Goal: Transaction & Acquisition: Purchase product/service

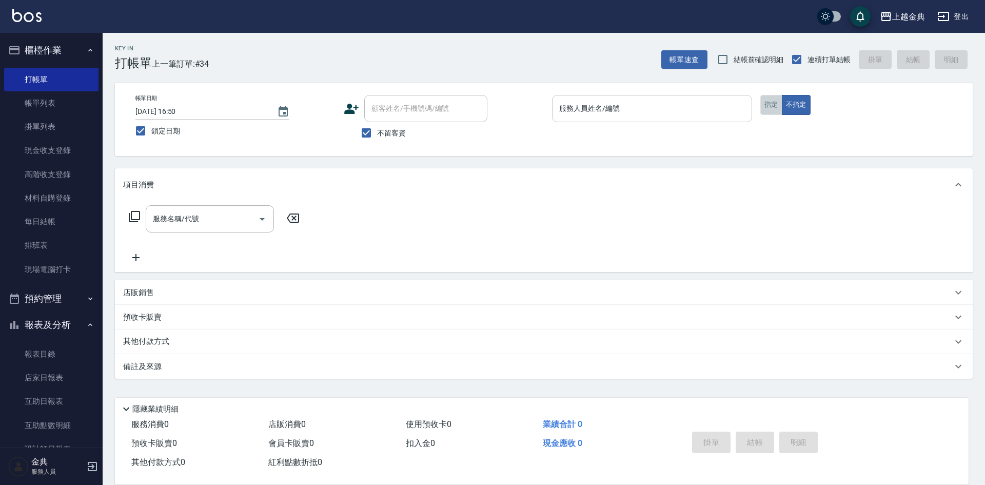
drag, startPoint x: 764, startPoint y: 105, endPoint x: 748, endPoint y: 109, distance: 16.9
click at [763, 104] on button "指定" at bounding box center [771, 105] width 22 height 20
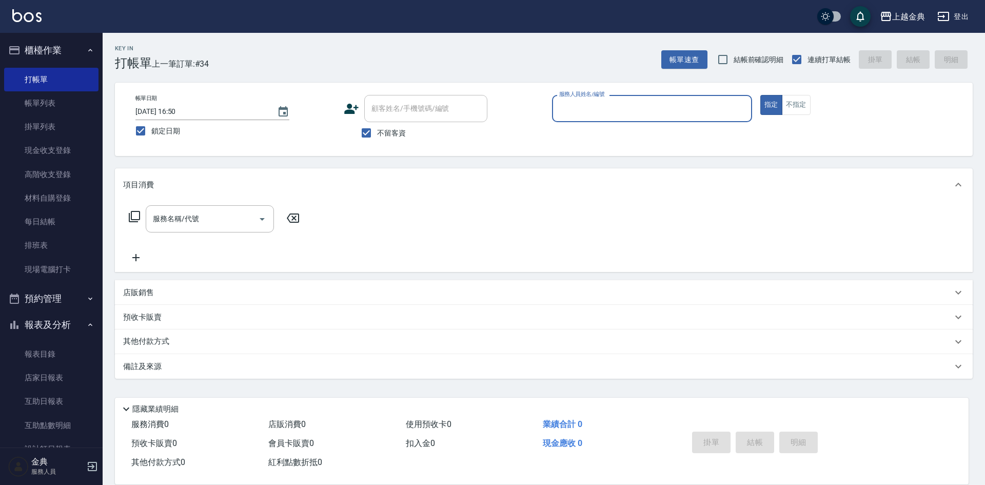
click at [705, 110] on input "服務人員姓名/編號" at bounding box center [651, 108] width 191 height 18
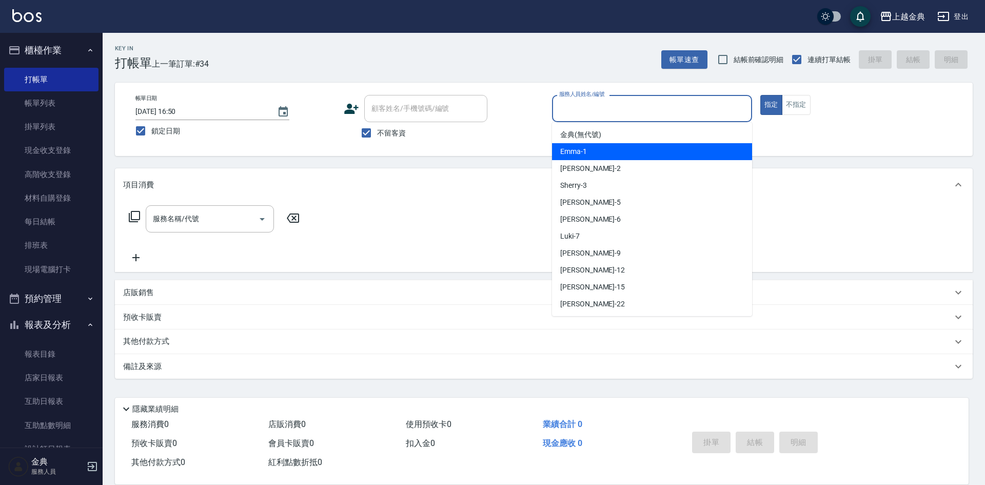
click at [640, 154] on div "Emma -1" at bounding box center [652, 151] width 200 height 17
type input "Emma-1"
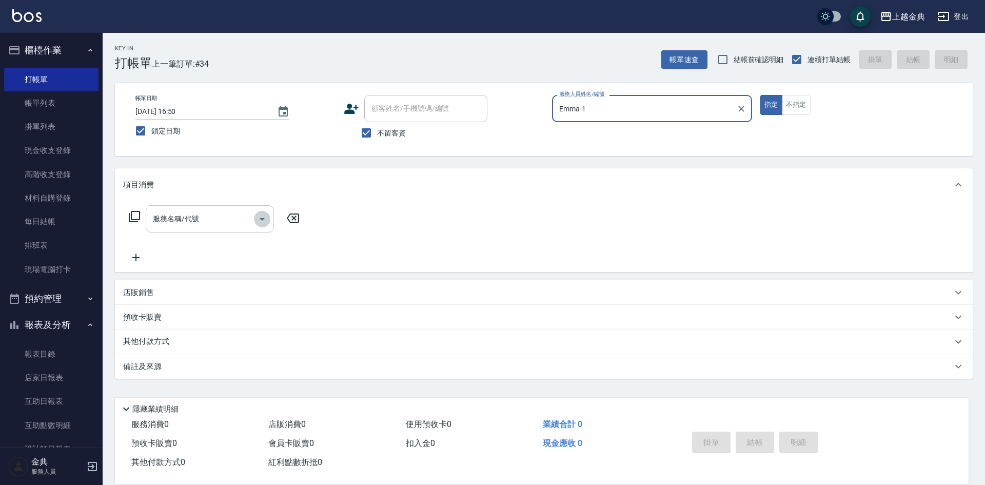
click at [263, 223] on icon "Open" at bounding box center [262, 219] width 12 height 12
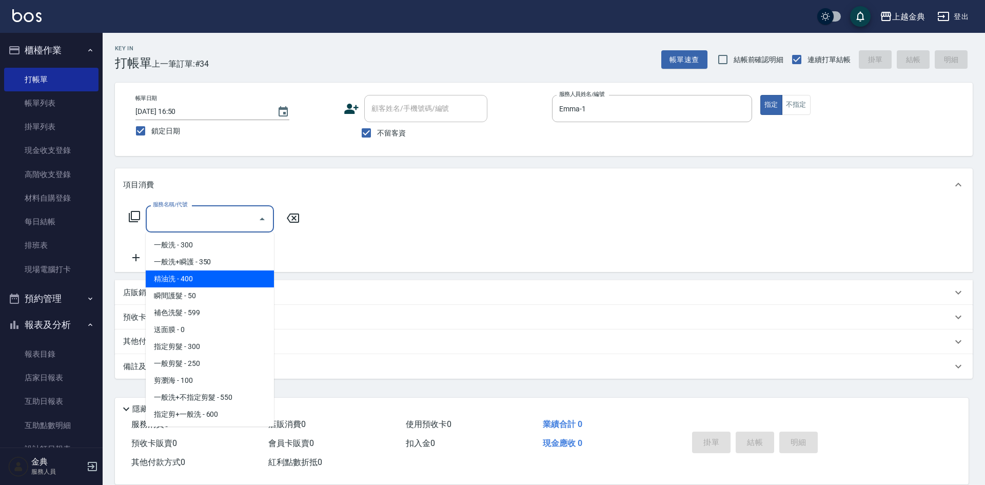
click at [230, 275] on span "精油洗 - 400" at bounding box center [210, 278] width 128 height 17
type input "精油洗(102)"
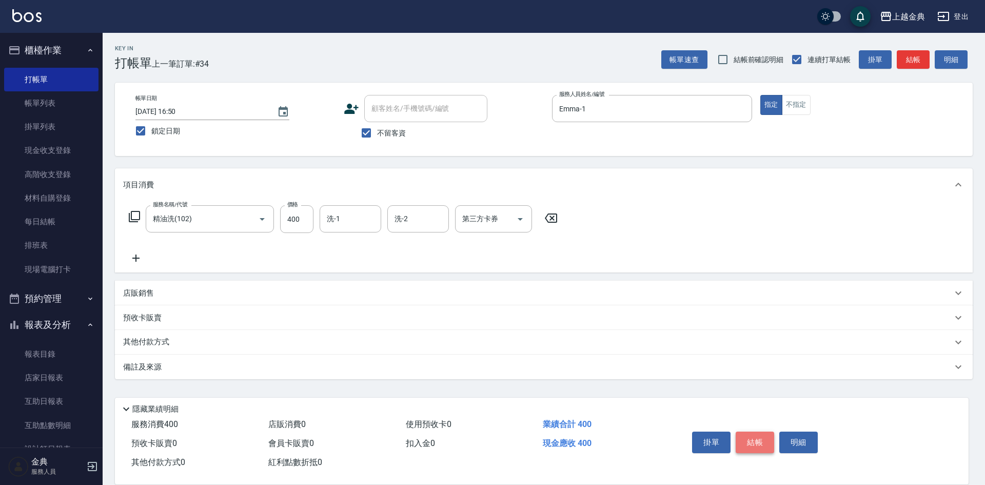
click at [748, 437] on button "結帳" at bounding box center [754, 442] width 38 height 22
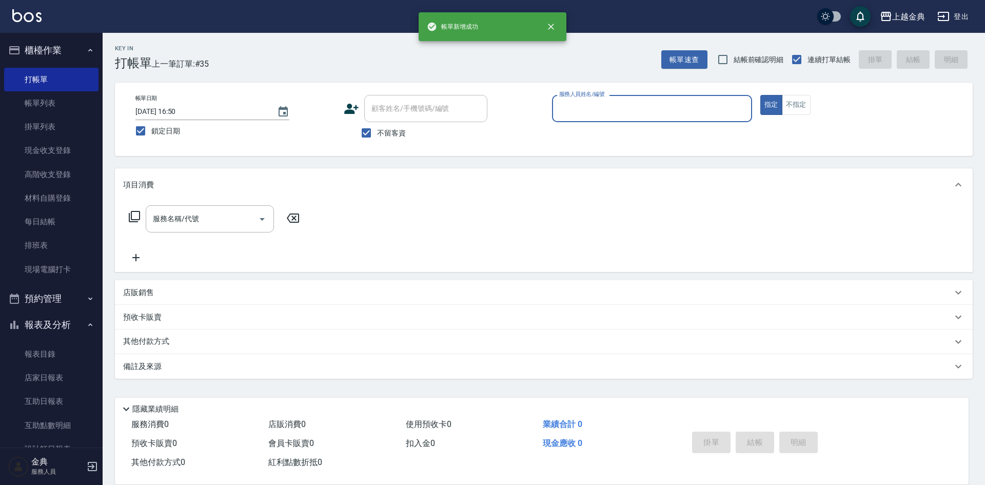
click at [690, 107] on input "服務人員姓名/編號" at bounding box center [651, 108] width 191 height 18
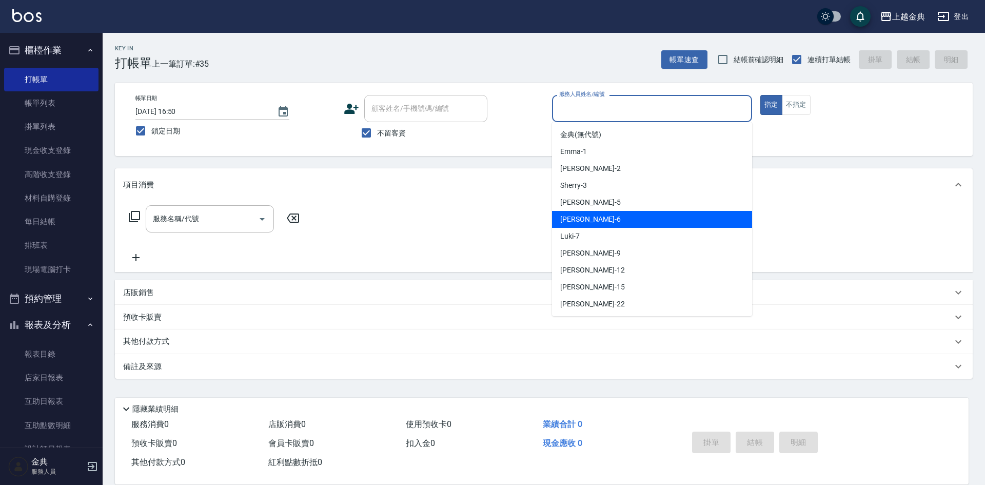
click at [612, 213] on div "[PERSON_NAME] -6" at bounding box center [652, 219] width 200 height 17
type input "[PERSON_NAME]-6"
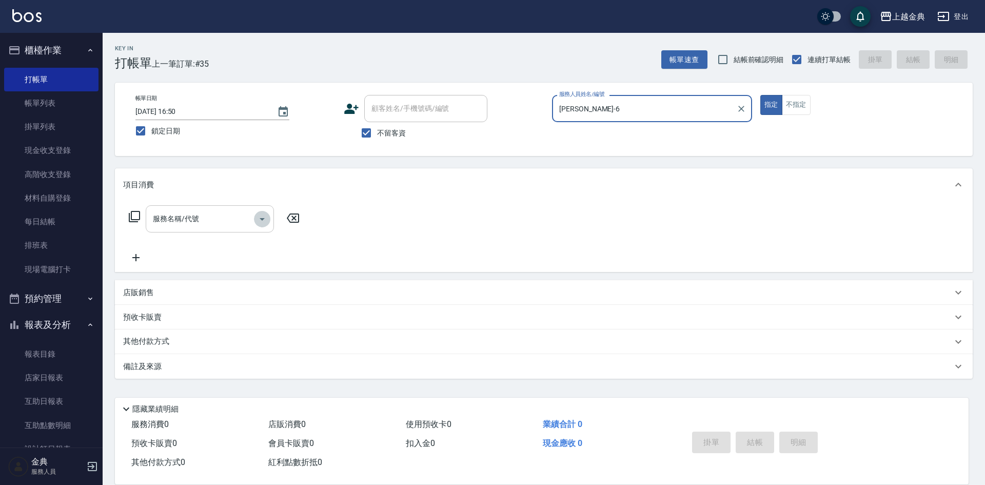
click at [265, 216] on icon "Open" at bounding box center [262, 219] width 12 height 12
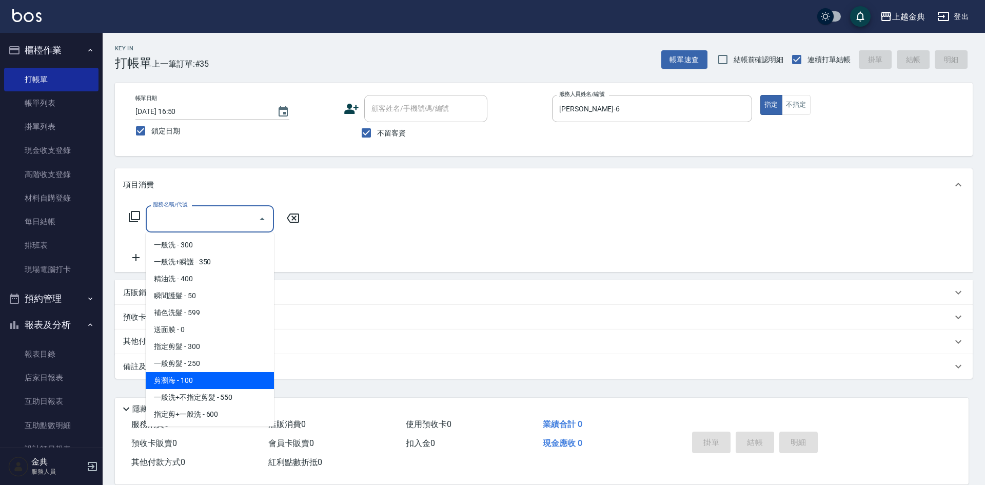
scroll to position [51, 0]
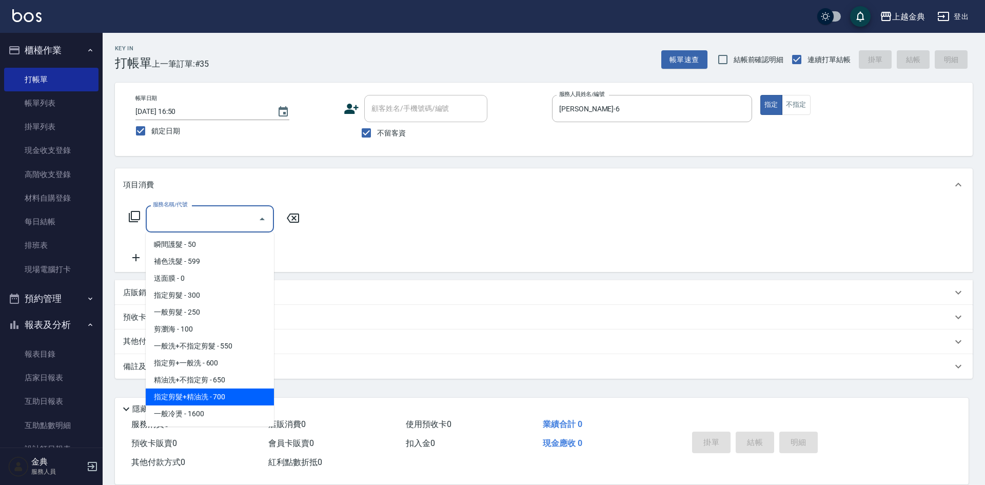
click at [224, 392] on span "指定剪髮+精油洗 - 700" at bounding box center [210, 396] width 128 height 17
type input "指定剪髮+精油洗(207)"
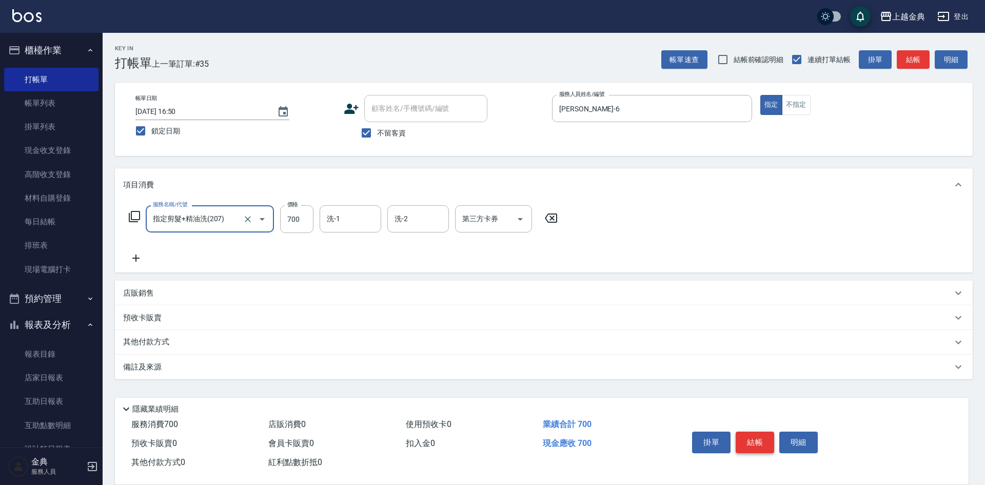
click at [757, 438] on button "結帳" at bounding box center [754, 442] width 38 height 22
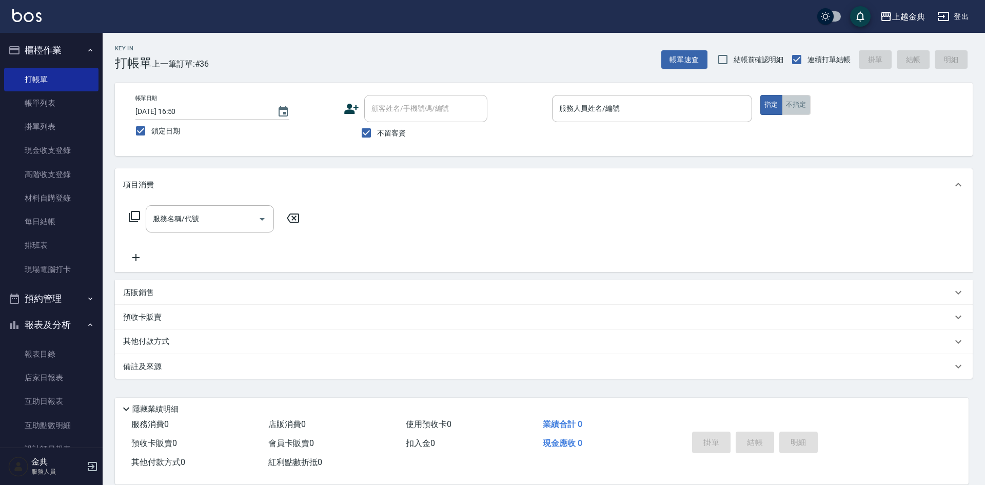
click at [799, 108] on button "不指定" at bounding box center [796, 105] width 29 height 20
click at [689, 110] on input "服務人員姓名/編號" at bounding box center [651, 108] width 191 height 18
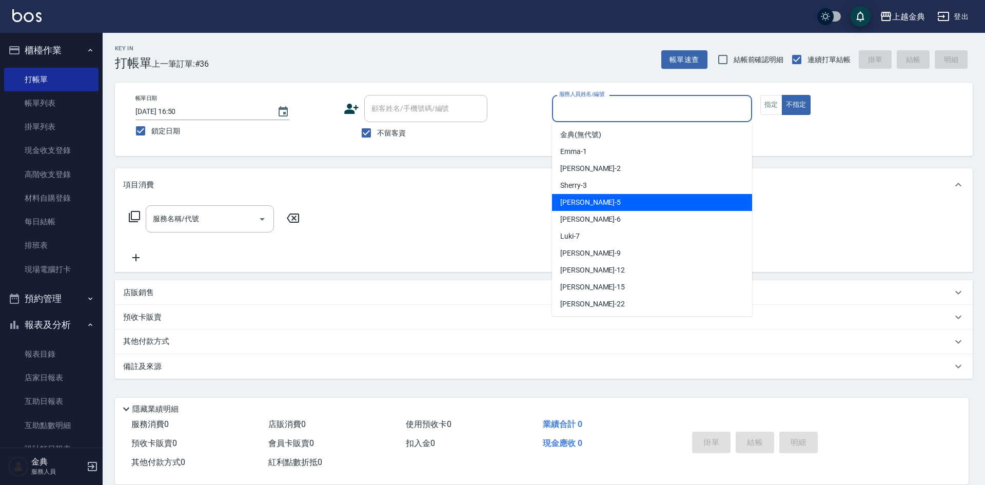
click at [650, 208] on div "[PERSON_NAME] -5" at bounding box center [652, 202] width 200 height 17
type input "[PERSON_NAME]-5"
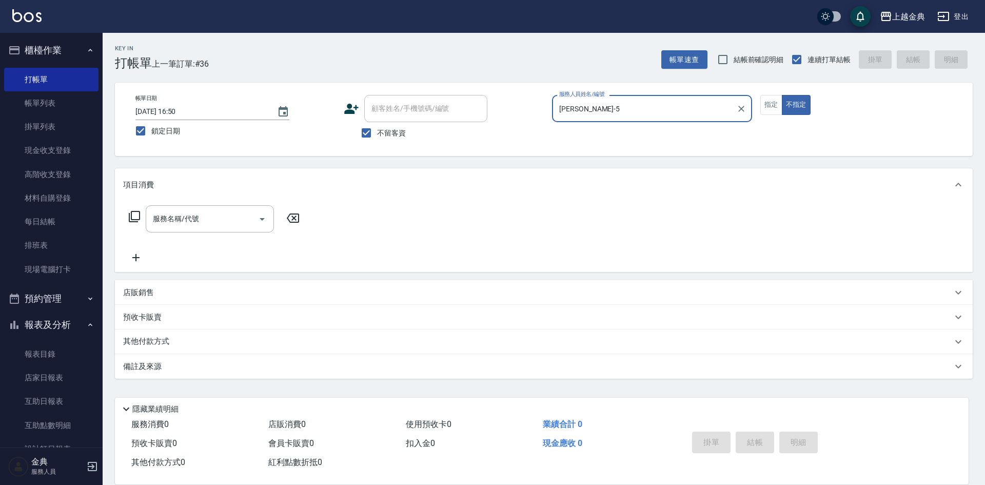
click at [135, 216] on icon at bounding box center [134, 216] width 12 height 12
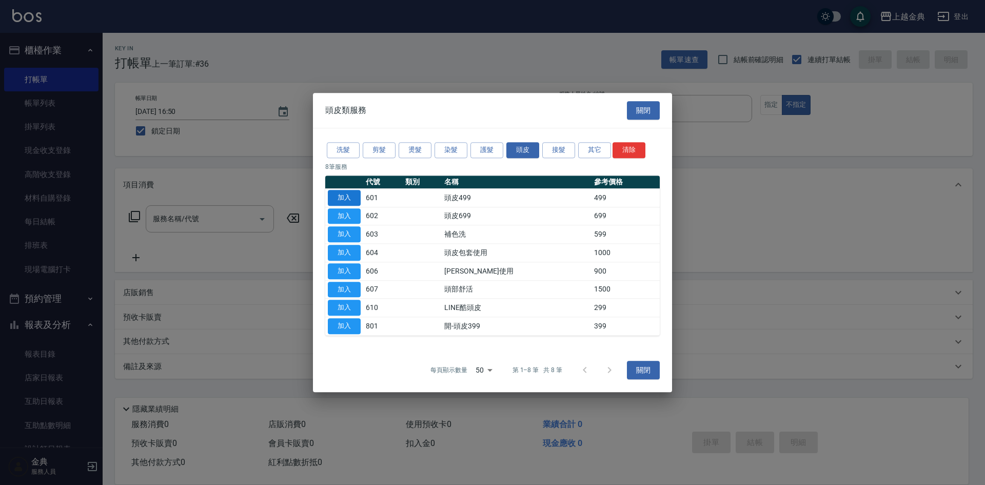
click at [344, 195] on button "加入" at bounding box center [344, 198] width 33 height 16
type input "頭皮499(601)"
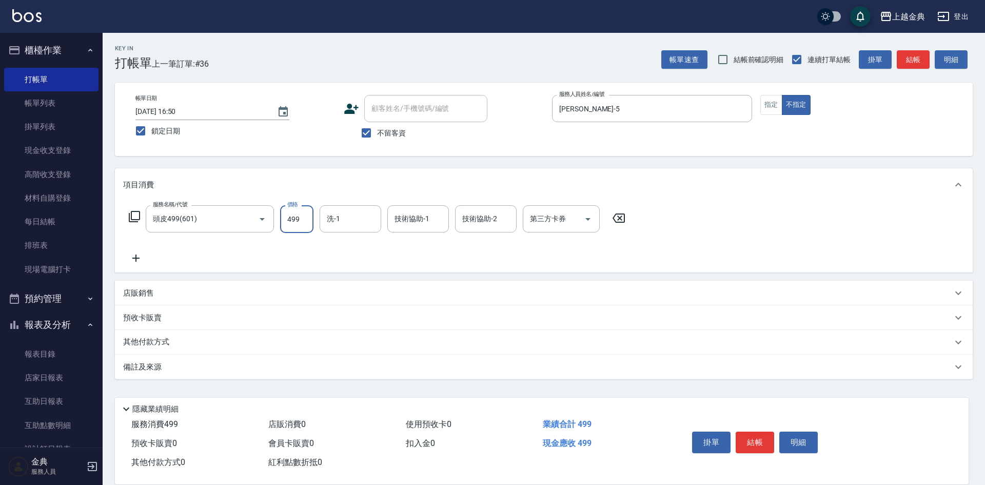
click at [302, 217] on input "499" at bounding box center [296, 219] width 33 height 28
type input "749"
click at [759, 437] on button "結帳" at bounding box center [754, 442] width 38 height 22
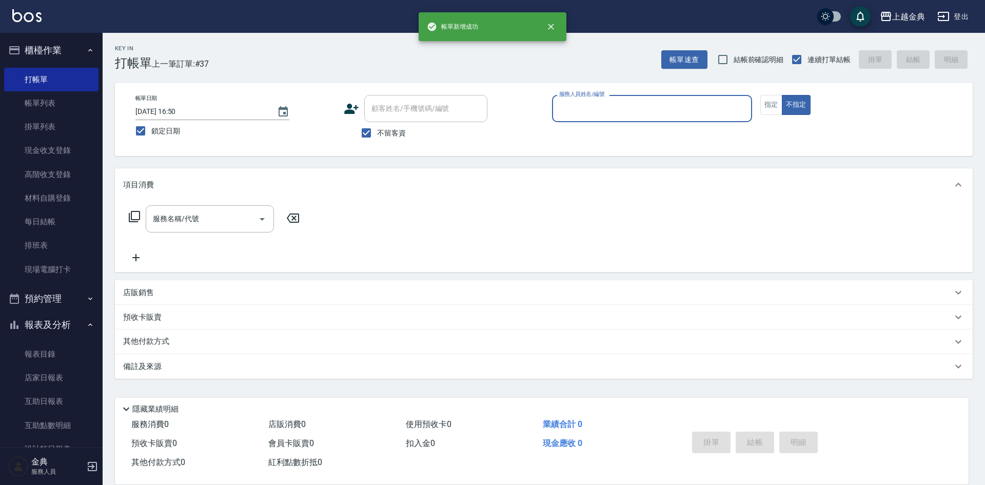
click at [661, 110] on input "服務人員姓名/編號" at bounding box center [651, 108] width 191 height 18
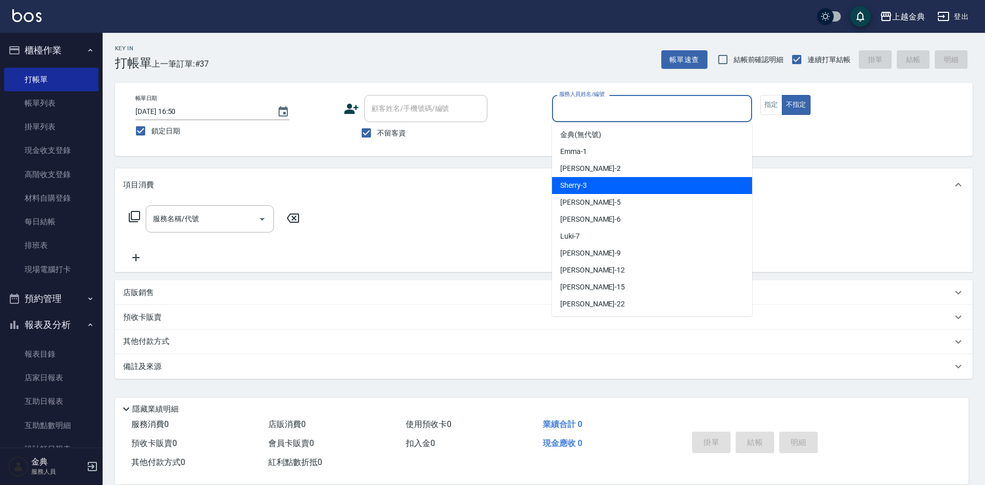
click at [641, 182] on div "Sherry -3" at bounding box center [652, 185] width 200 height 17
type input "Sherry-3"
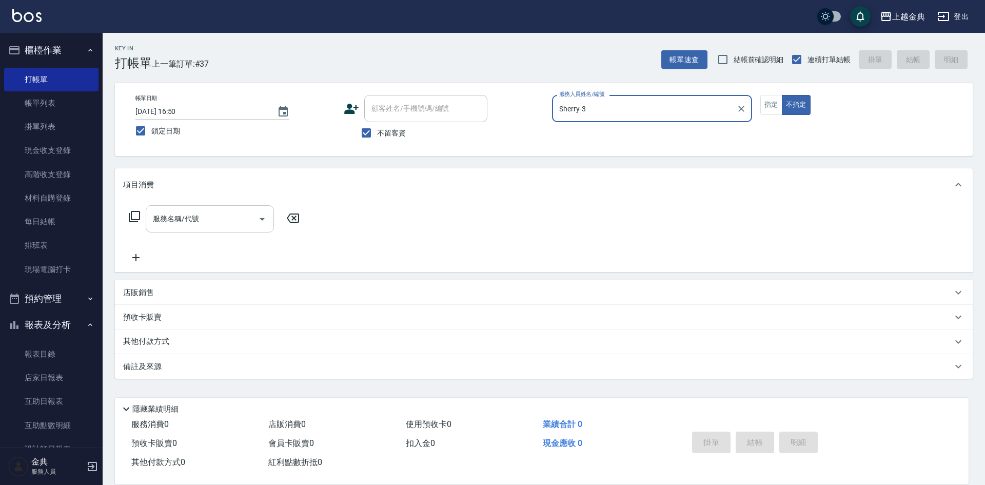
click at [260, 219] on icon "Open" at bounding box center [262, 219] width 12 height 12
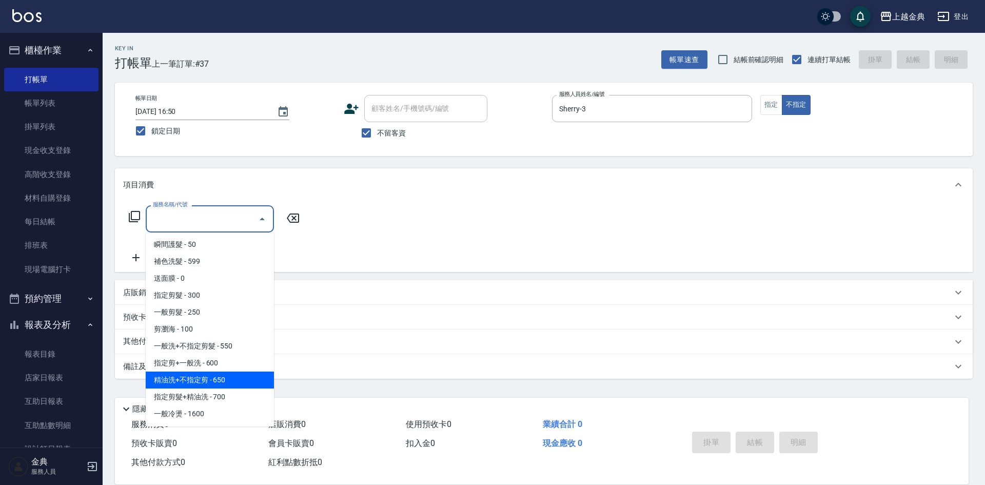
click at [243, 382] on span "精油洗+不指定剪 - 650" at bounding box center [210, 379] width 128 height 17
type input "精油洗+不指定剪(205)"
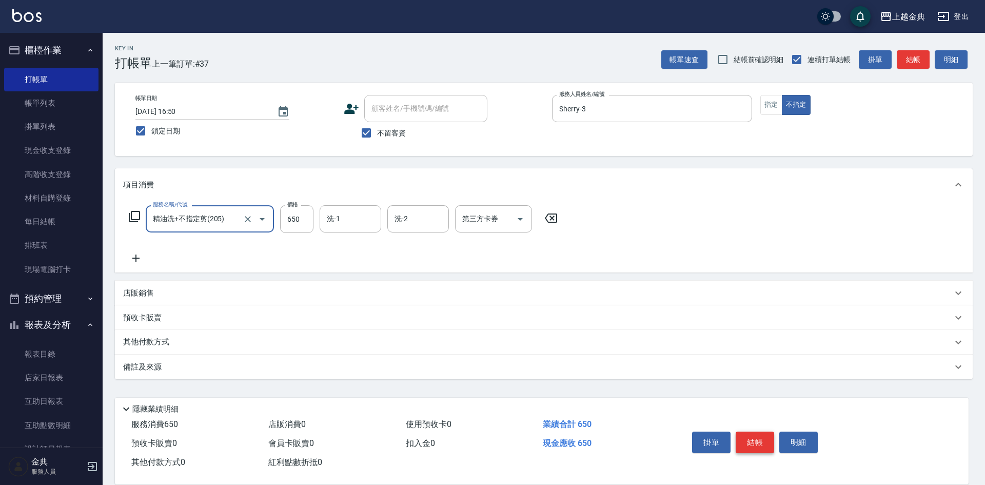
click at [752, 432] on button "結帳" at bounding box center [754, 442] width 38 height 22
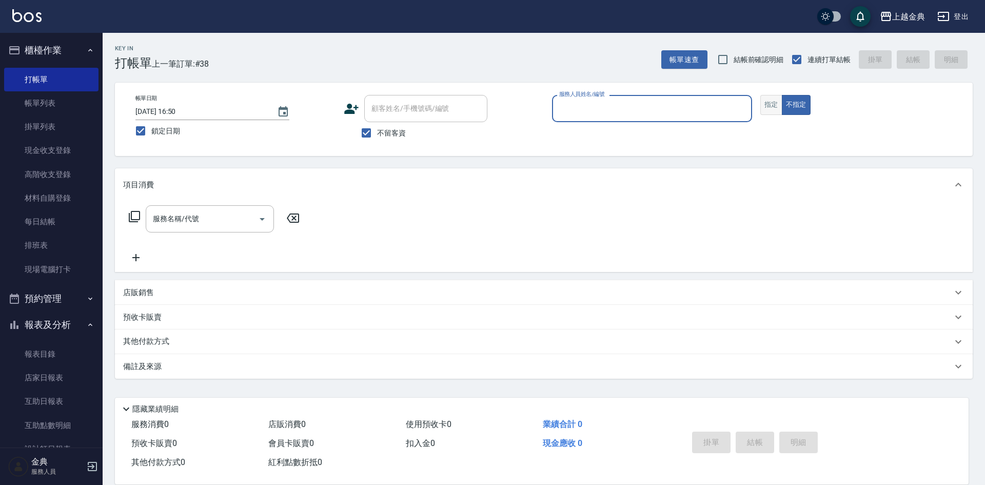
click at [769, 102] on button "指定" at bounding box center [771, 105] width 22 height 20
click at [686, 110] on input "服務人員姓名/編號" at bounding box center [651, 108] width 191 height 18
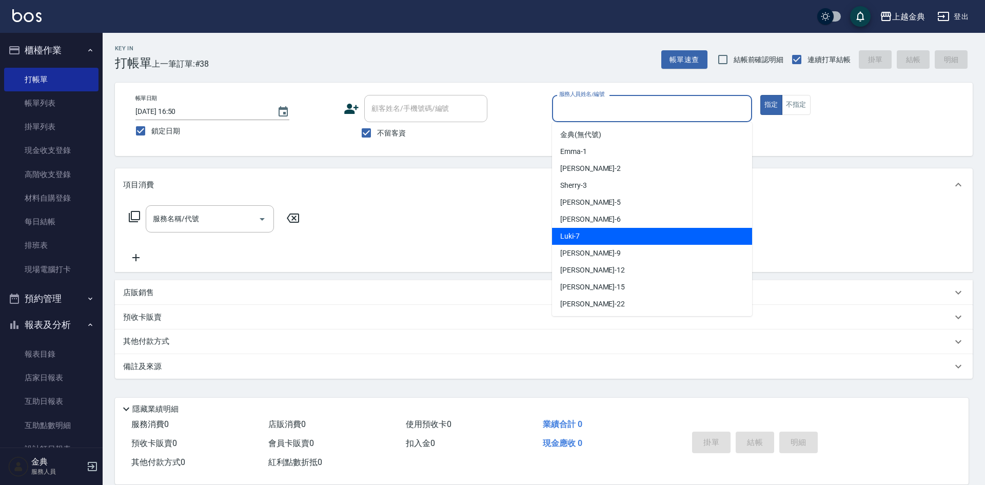
click at [630, 229] on div "Luki -7" at bounding box center [652, 236] width 200 height 17
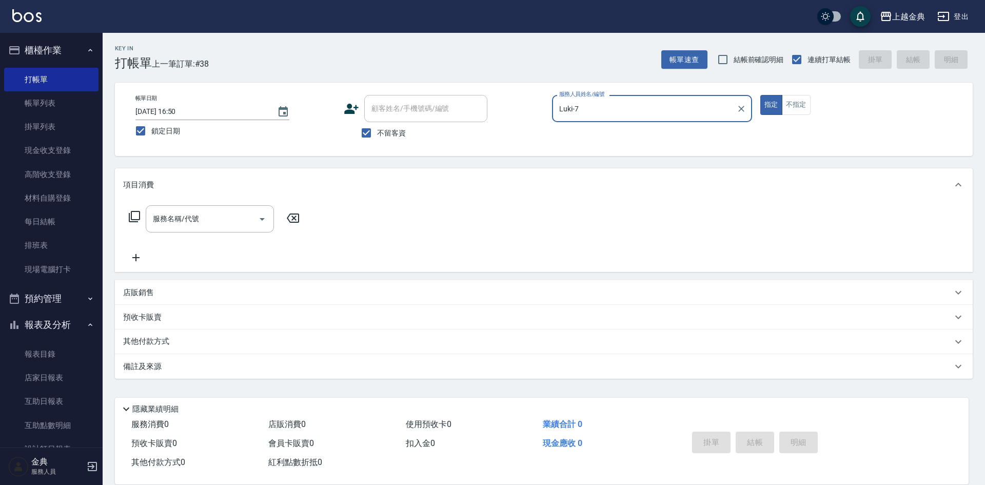
click at [627, 112] on input "Luki-7" at bounding box center [643, 108] width 175 height 18
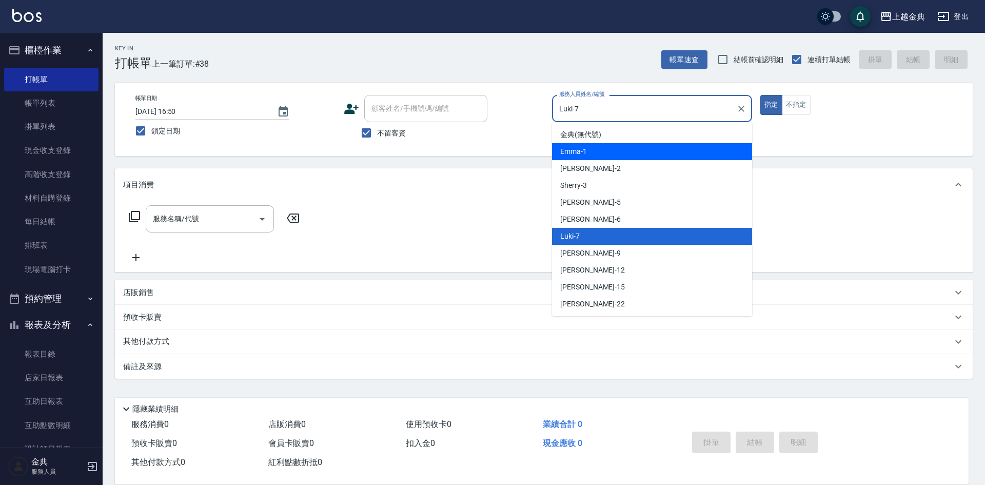
click at [606, 147] on div "Emma -1" at bounding box center [652, 151] width 200 height 17
type input "Emma-1"
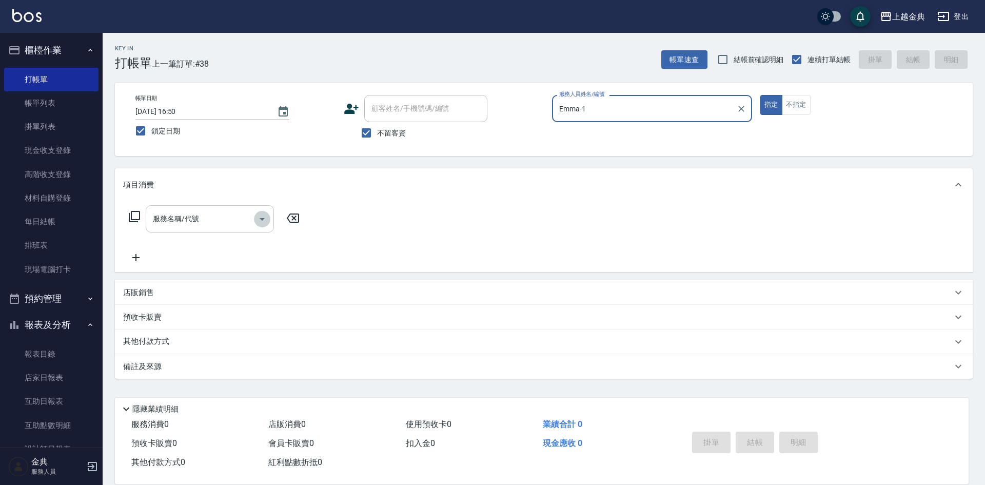
click at [263, 221] on icon "Open" at bounding box center [262, 219] width 12 height 12
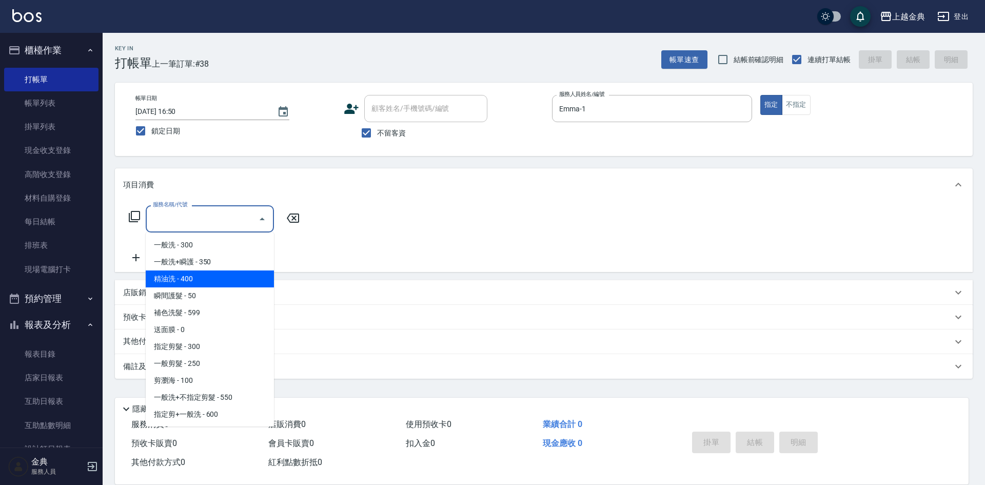
click at [237, 277] on span "精油洗 - 400" at bounding box center [210, 278] width 128 height 17
type input "精油洗(102)"
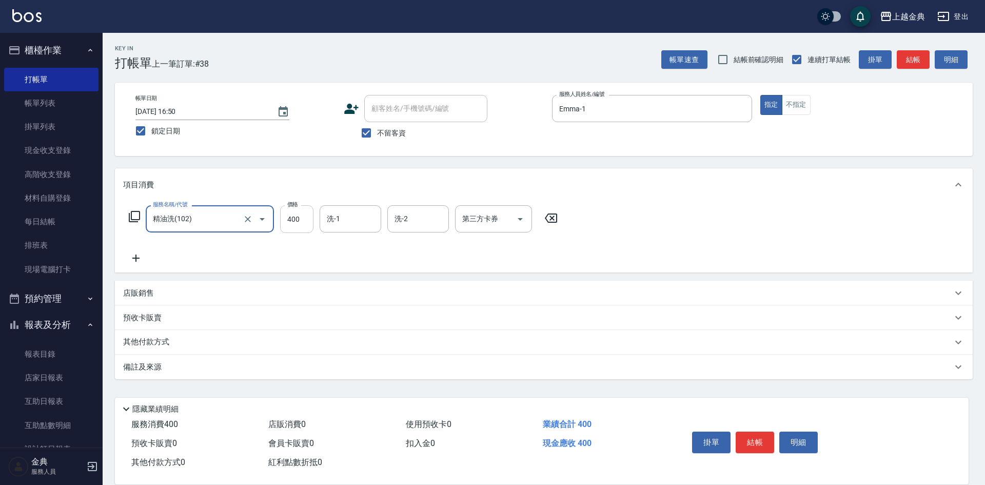
click at [300, 218] on input "400" at bounding box center [296, 219] width 33 height 28
type input "500"
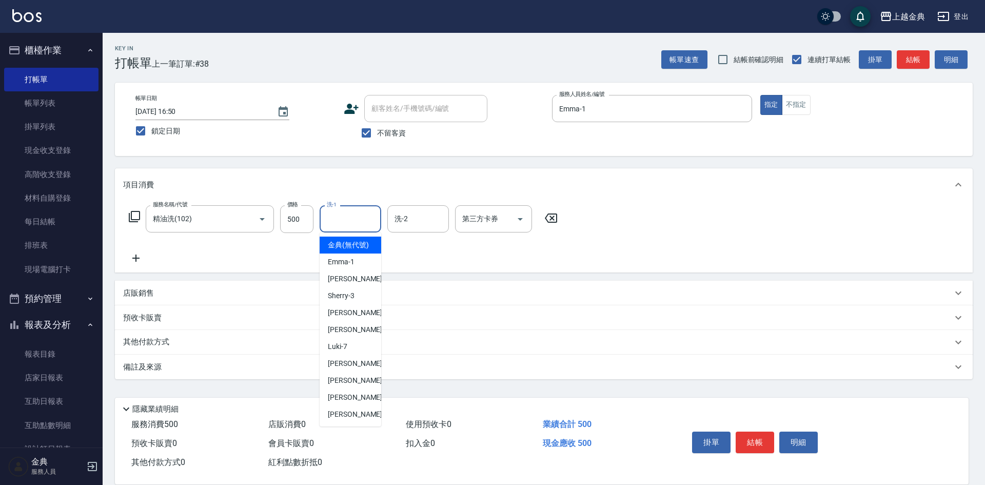
click at [349, 218] on input "洗-1" at bounding box center [350, 219] width 52 height 18
click at [356, 335] on div "[PERSON_NAME] -6" at bounding box center [351, 329] width 62 height 17
type input "[PERSON_NAME]-6"
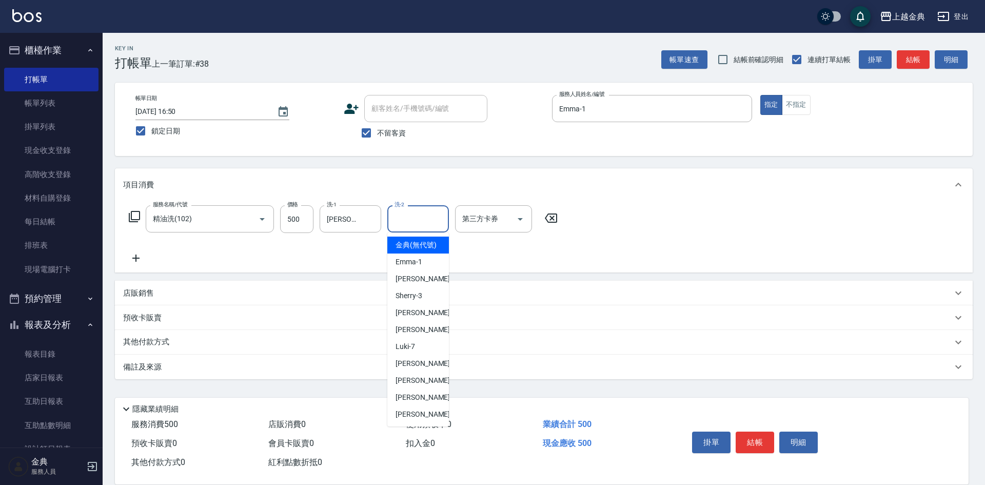
click at [411, 215] on input "洗-2" at bounding box center [418, 219] width 52 height 18
click at [418, 267] on span "Emma -1" at bounding box center [408, 261] width 27 height 11
type input "Emma-1"
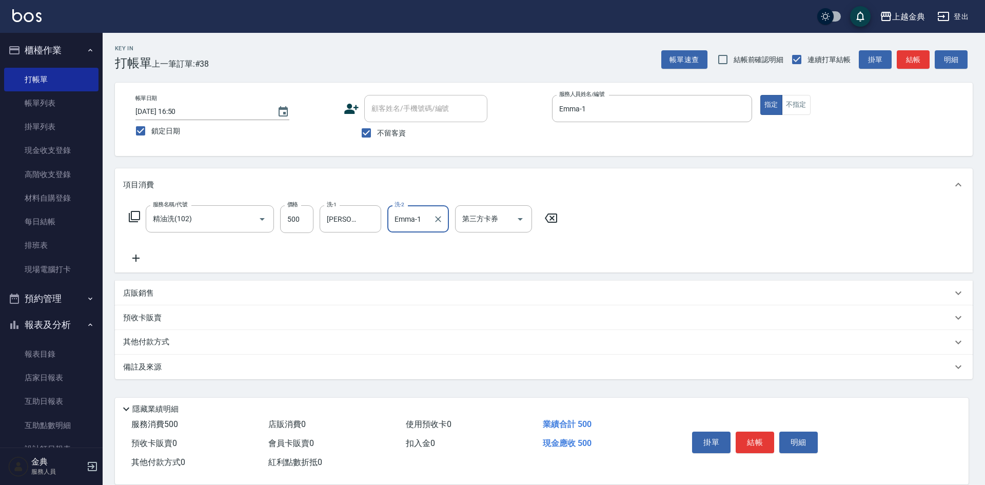
click at [751, 437] on button "結帳" at bounding box center [754, 442] width 38 height 22
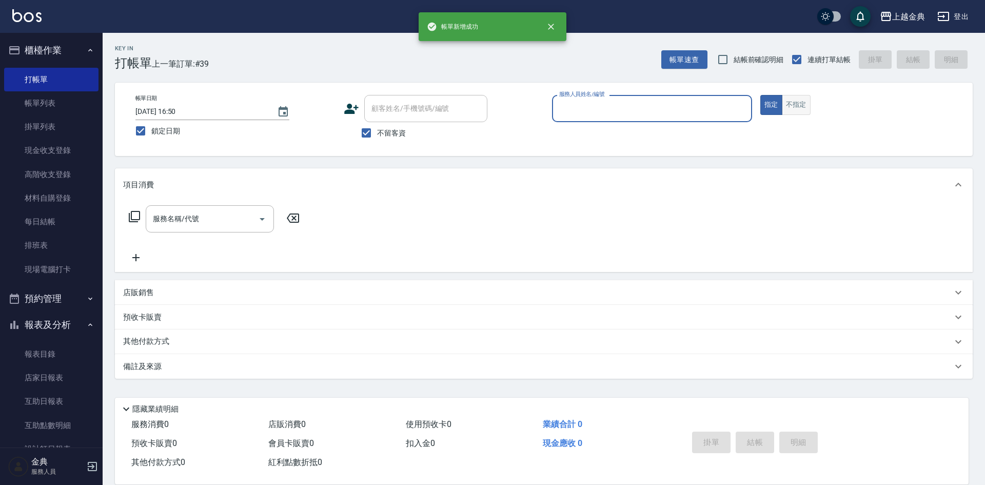
click at [793, 105] on button "不指定" at bounding box center [796, 105] width 29 height 20
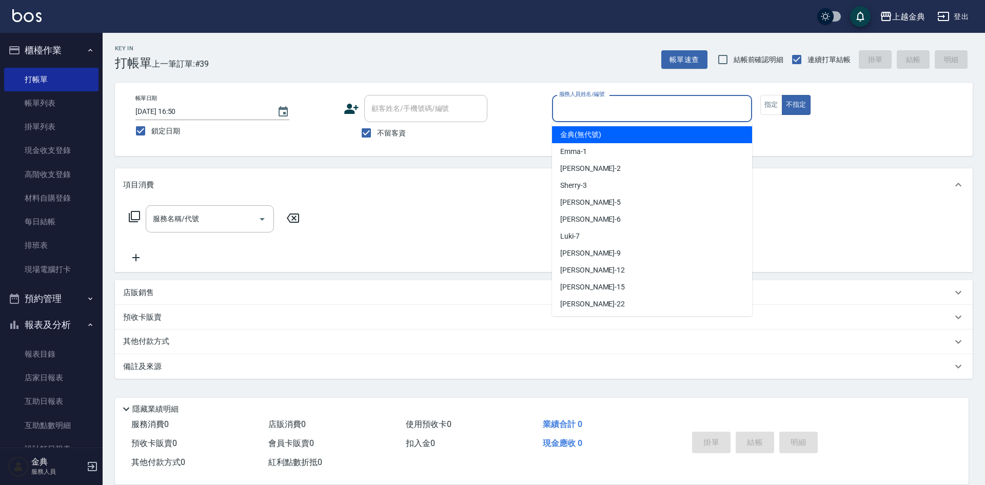
click at [651, 111] on input "服務人員姓名/編號" at bounding box center [651, 108] width 191 height 18
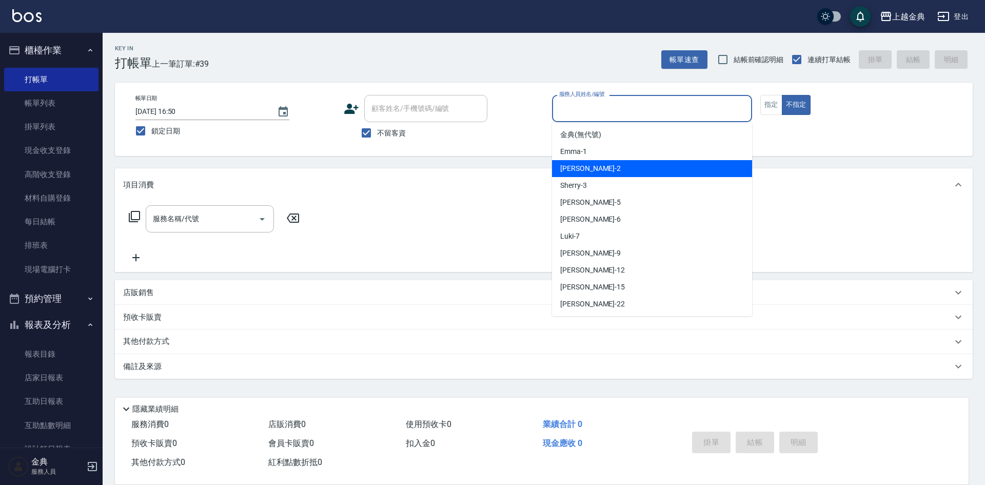
click at [630, 169] on div "Cindy -2" at bounding box center [652, 168] width 200 height 17
type input "Cindy-2"
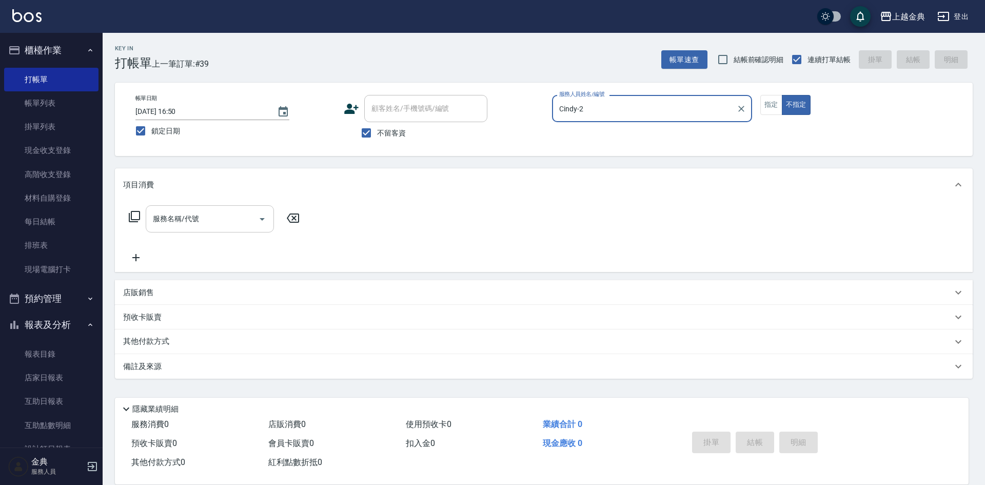
click at [264, 222] on icon "Open" at bounding box center [262, 219] width 12 height 12
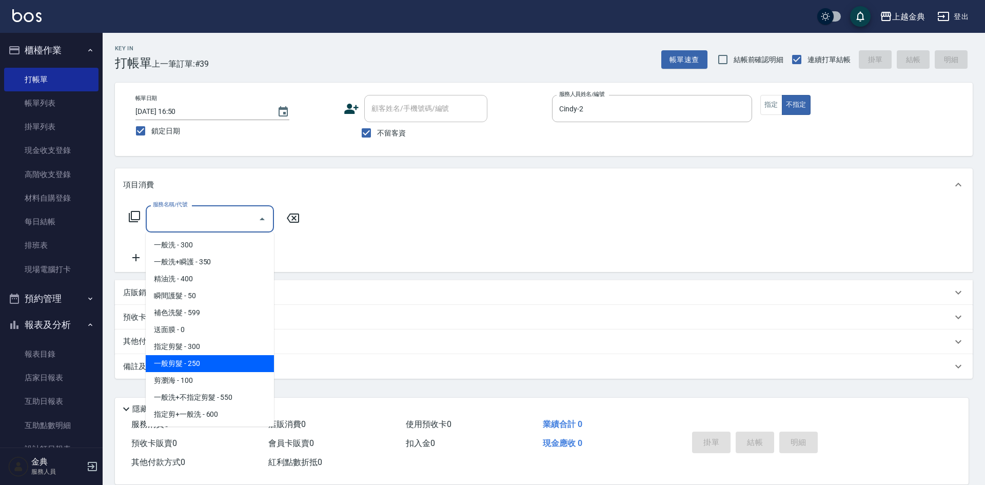
click at [233, 365] on span "一般剪髮 - 250" at bounding box center [210, 363] width 128 height 17
type input "一般剪髮(200)"
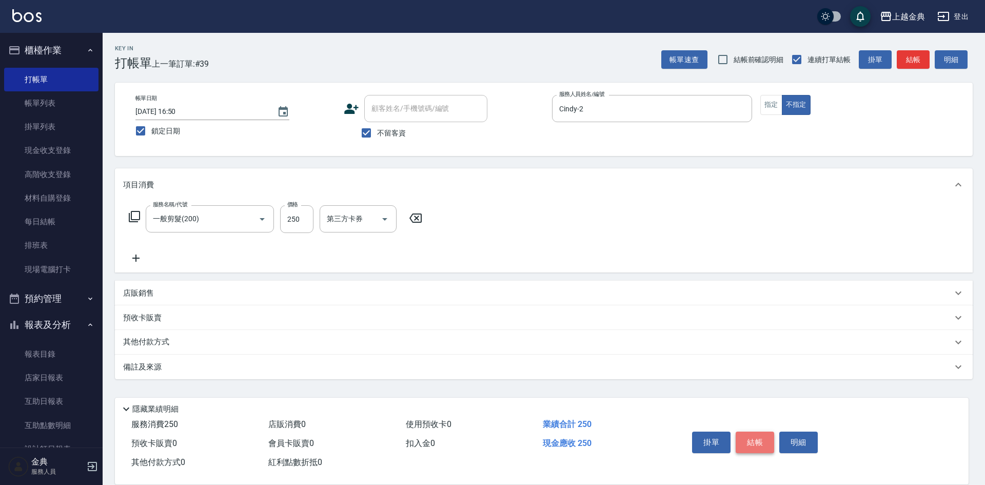
click at [766, 436] on button "結帳" at bounding box center [754, 442] width 38 height 22
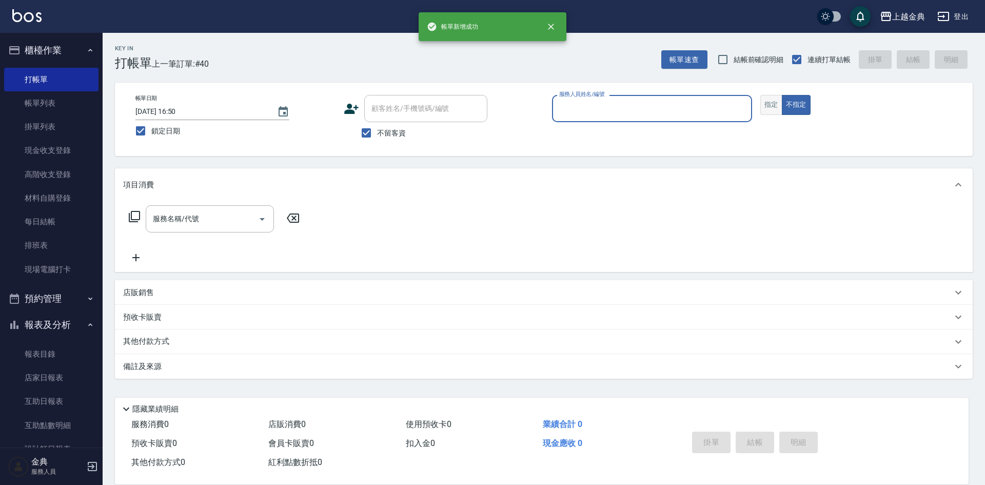
click at [774, 106] on button "指定" at bounding box center [771, 105] width 22 height 20
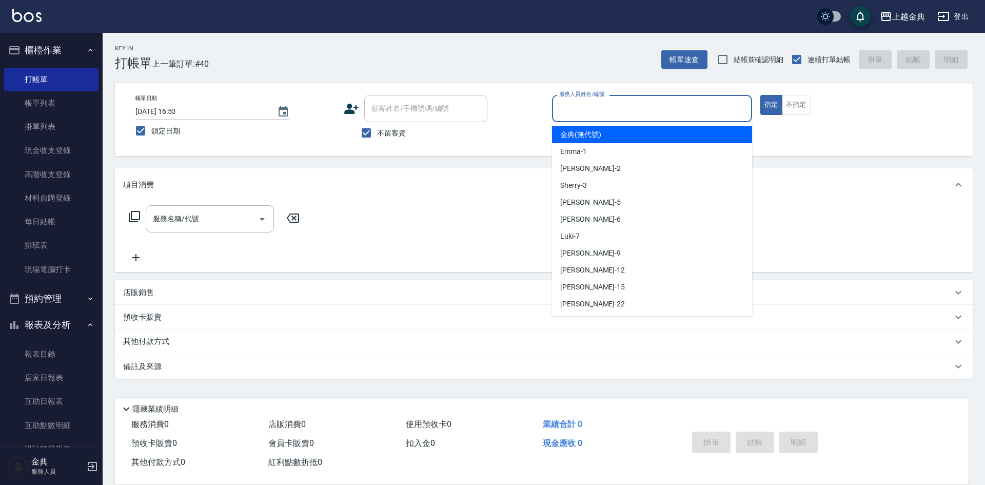
click at [698, 112] on input "服務人員姓名/編號" at bounding box center [651, 108] width 191 height 18
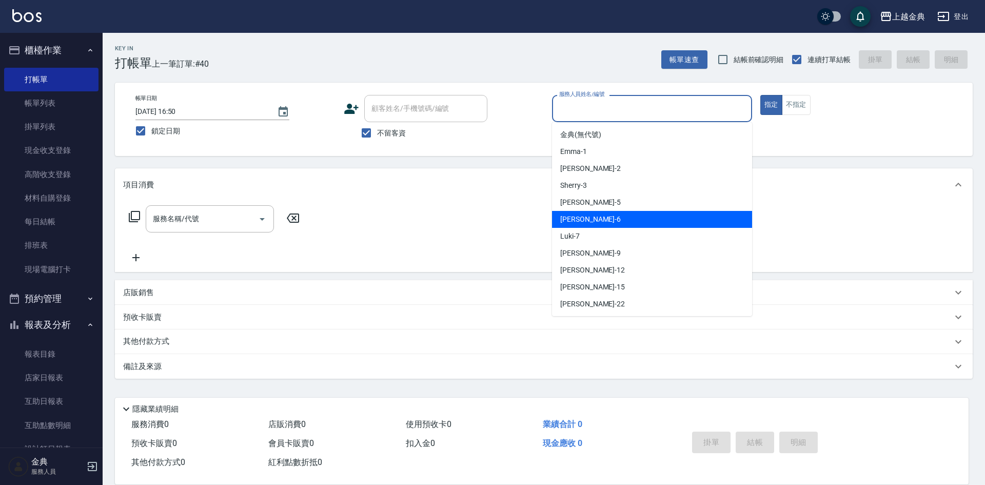
click at [675, 211] on div "[PERSON_NAME] -6" at bounding box center [652, 219] width 200 height 17
type input "[PERSON_NAME]-6"
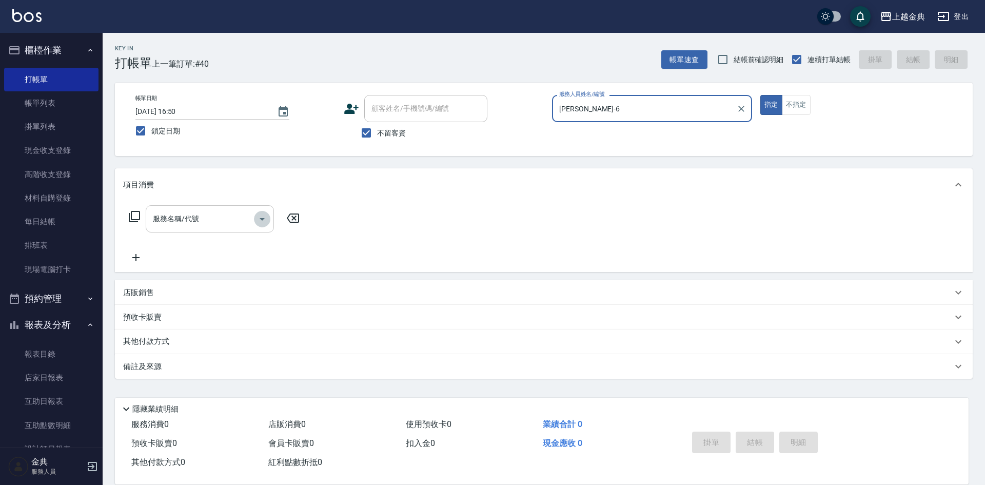
click at [266, 221] on icon "Open" at bounding box center [262, 219] width 12 height 12
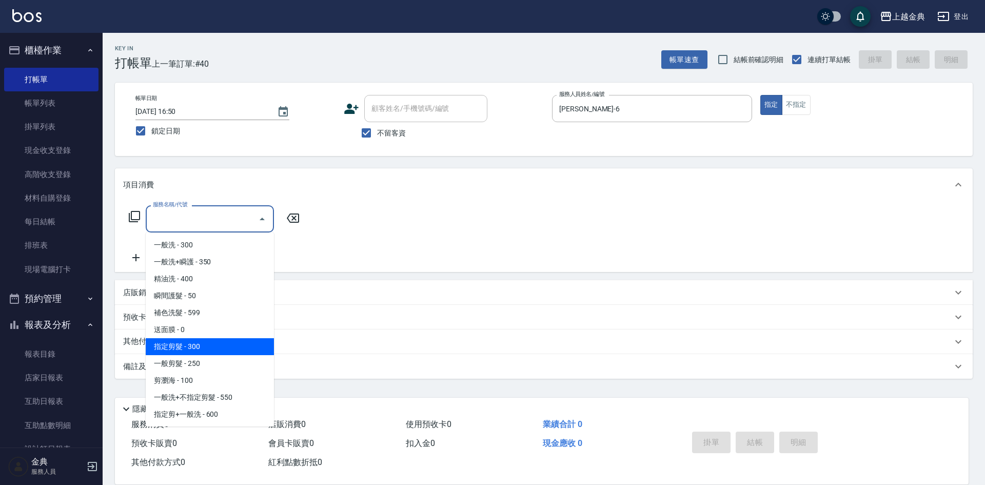
click at [232, 352] on span "指定剪髮 - 300" at bounding box center [210, 346] width 128 height 17
type input "指定剪髮(199)"
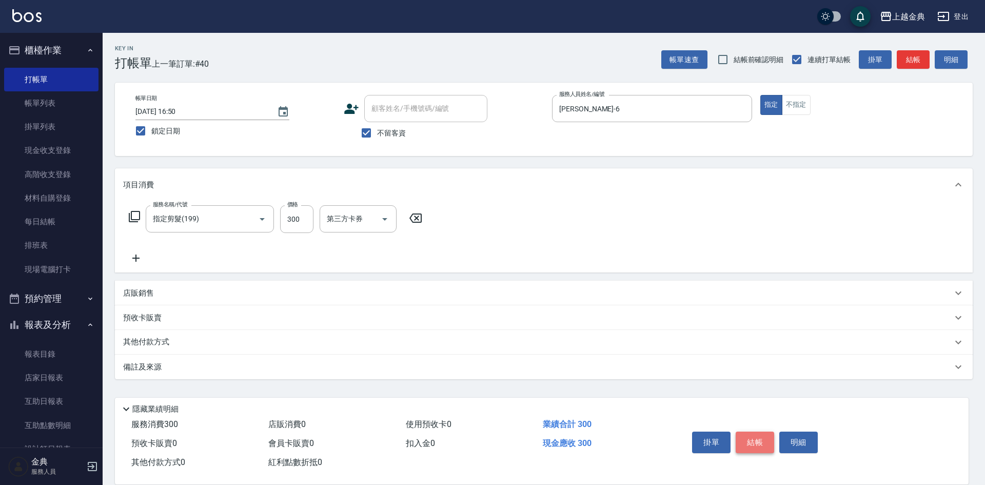
click at [748, 437] on button "結帳" at bounding box center [754, 442] width 38 height 22
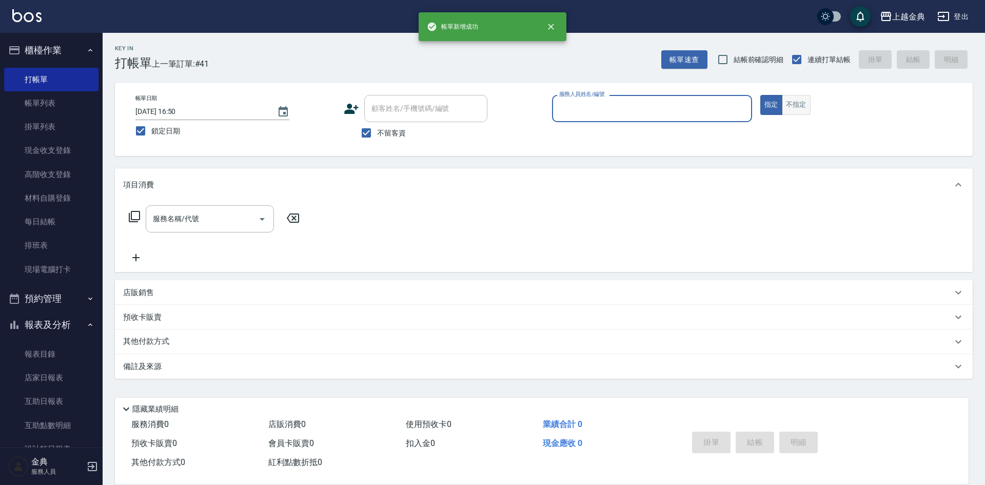
click at [800, 99] on button "不指定" at bounding box center [796, 105] width 29 height 20
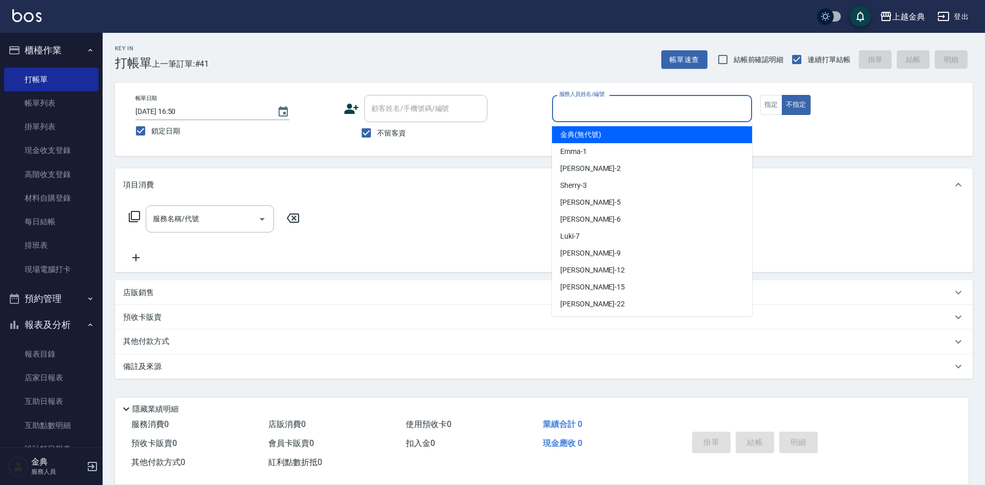
click at [694, 102] on input "服務人員姓名/編號" at bounding box center [651, 108] width 191 height 18
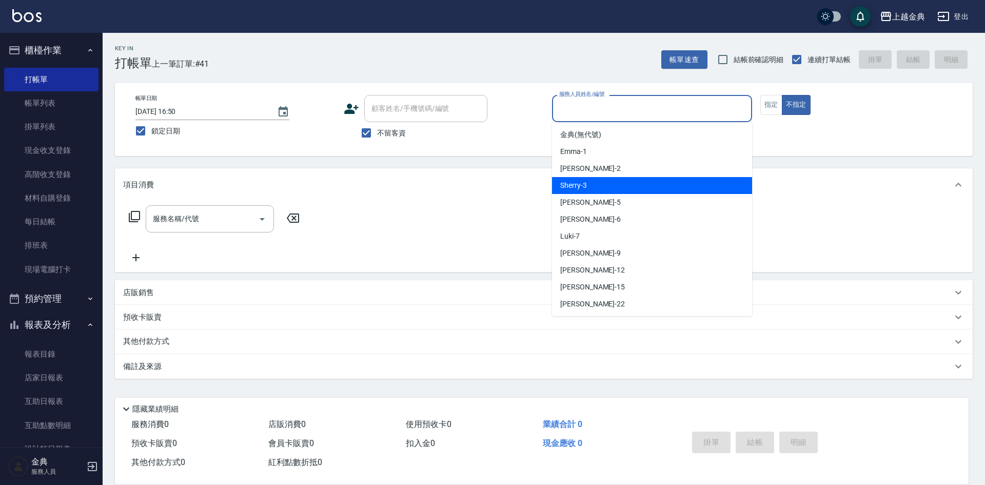
click at [663, 178] on div "Sherry -3" at bounding box center [652, 185] width 200 height 17
type input "Sherry-3"
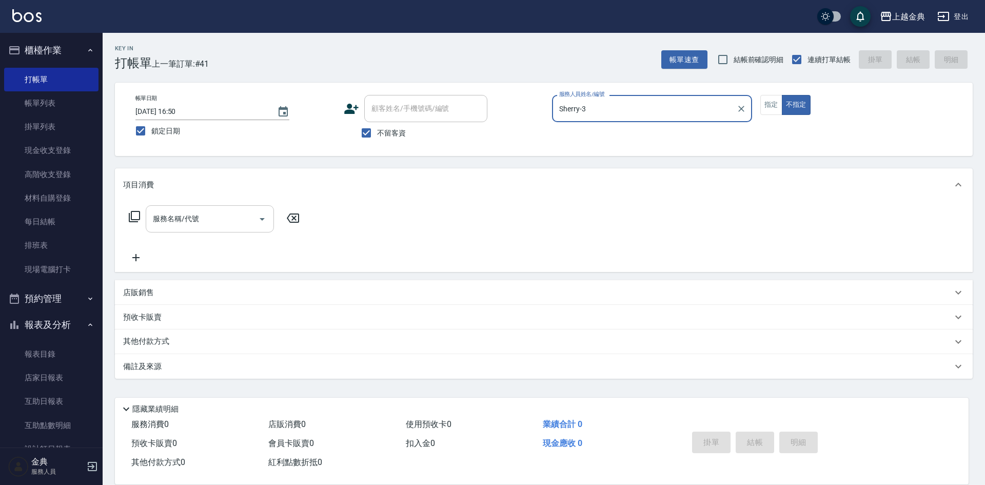
click at [260, 219] on icon "Open" at bounding box center [262, 219] width 12 height 12
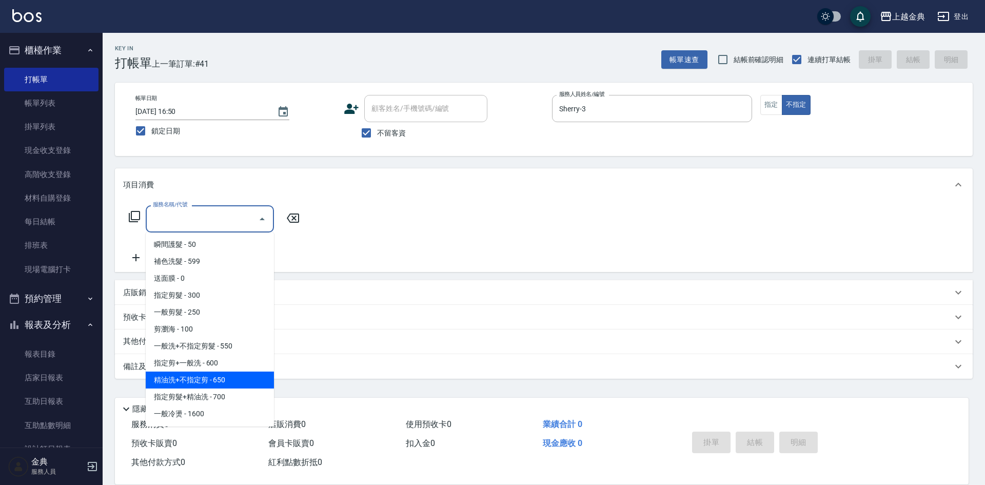
click at [229, 381] on span "精油洗+不指定剪 - 650" at bounding box center [210, 379] width 128 height 17
type input "精油洗+不指定剪(205)"
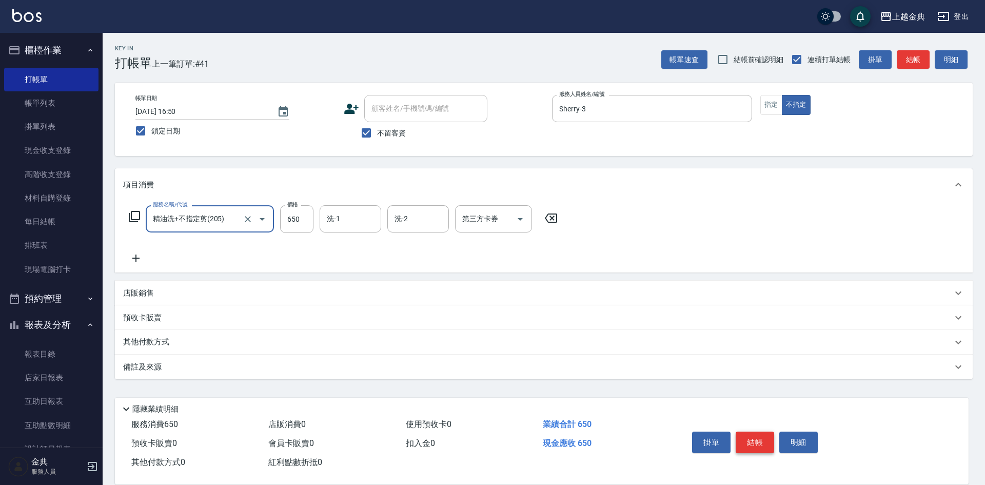
click at [762, 436] on button "結帳" at bounding box center [754, 442] width 38 height 22
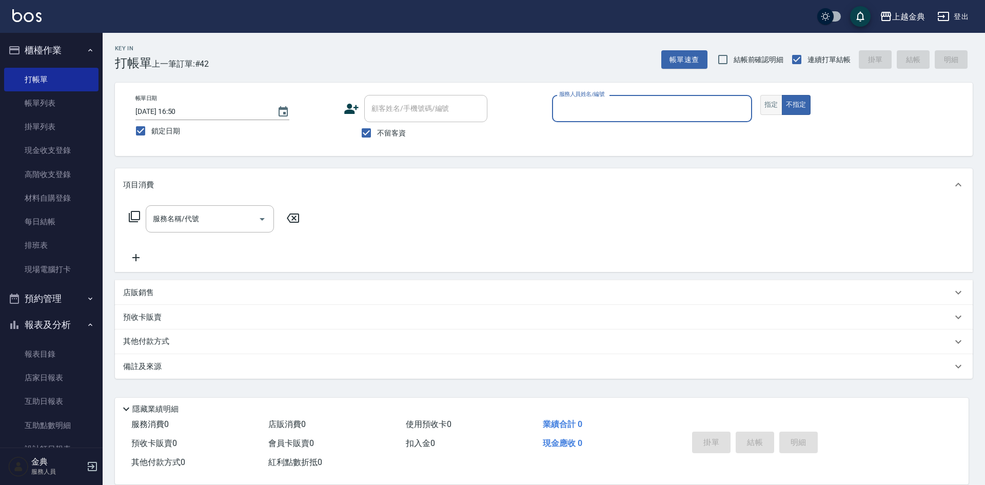
click at [770, 105] on button "指定" at bounding box center [771, 105] width 22 height 20
click at [703, 109] on input "服務人員姓名/編號" at bounding box center [651, 108] width 191 height 18
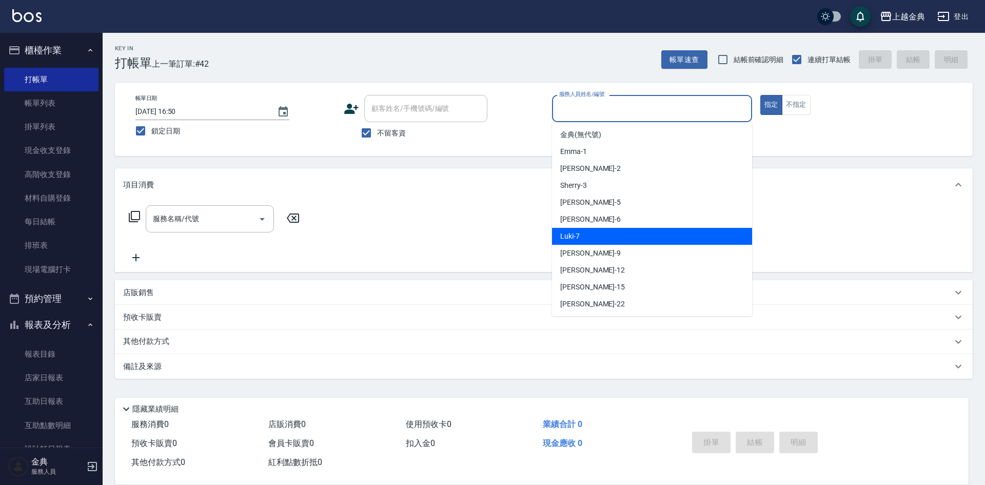
click at [644, 229] on div "Luki -7" at bounding box center [652, 236] width 200 height 17
type input "Luki-7"
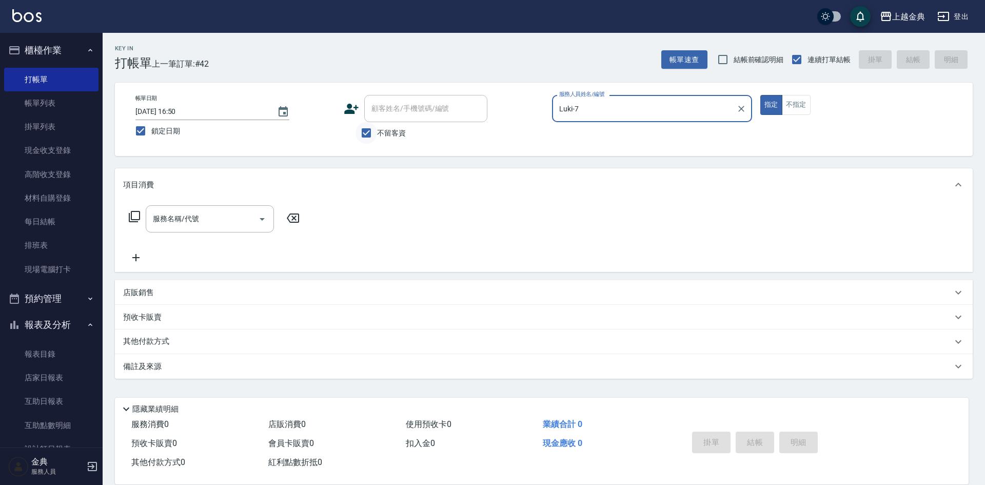
click at [369, 130] on input "不留客資" at bounding box center [366, 133] width 22 height 22
checkbox input "false"
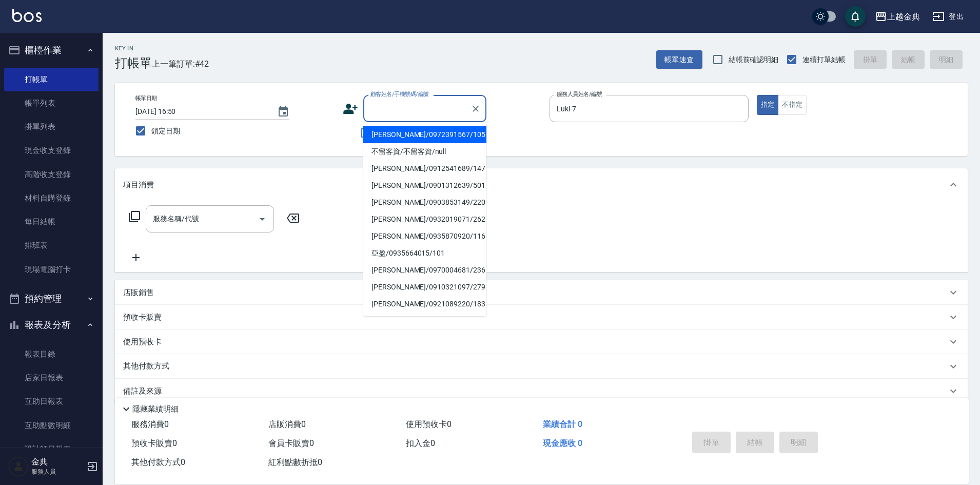
click at [390, 109] on input "顧客姓名/手機號碼/編號" at bounding box center [417, 108] width 98 height 18
click at [427, 138] on li "[PERSON_NAME]/0928453136/33" at bounding box center [424, 134] width 123 height 17
type input "[PERSON_NAME]/0928453136/33"
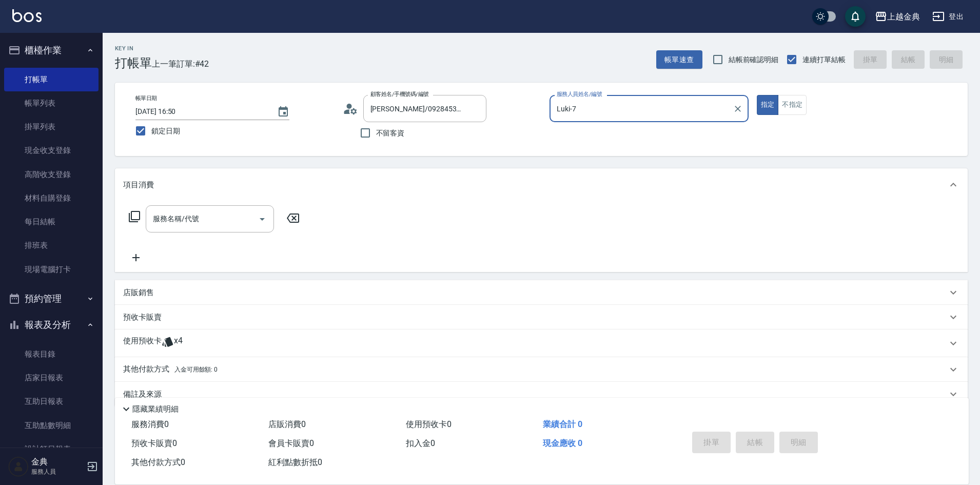
click at [132, 215] on icon at bounding box center [134, 216] width 12 height 12
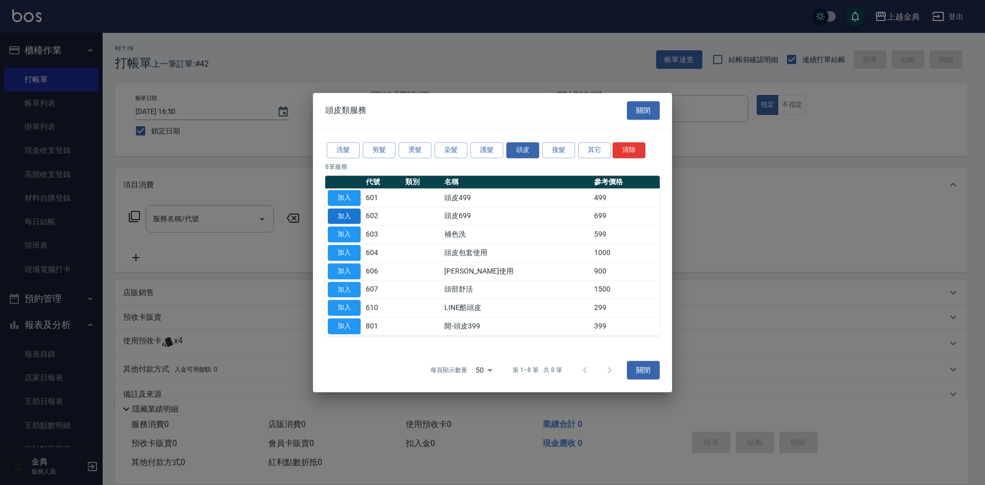
click at [341, 217] on button "加入" at bounding box center [344, 216] width 33 height 16
type input "頭皮699(602)"
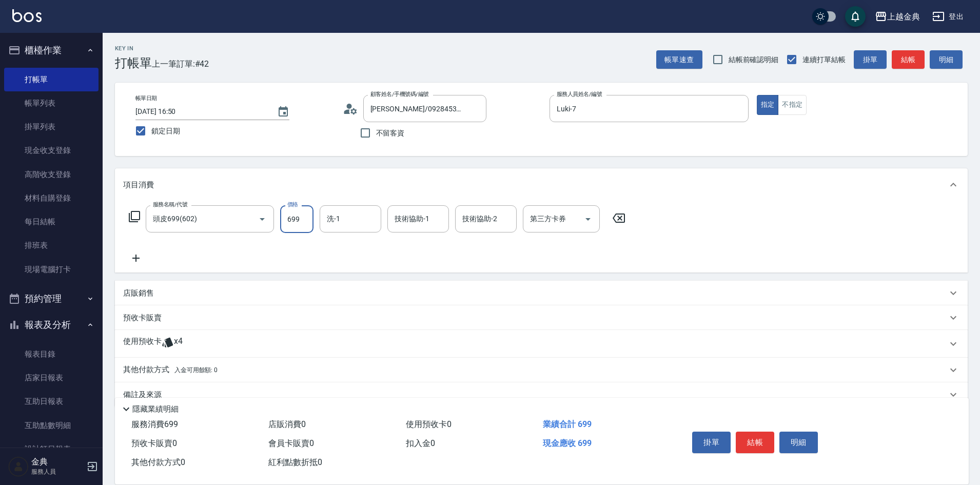
click at [304, 213] on input "699" at bounding box center [296, 219] width 33 height 28
type input "999"
click at [364, 215] on input "洗-1" at bounding box center [350, 219] width 52 height 18
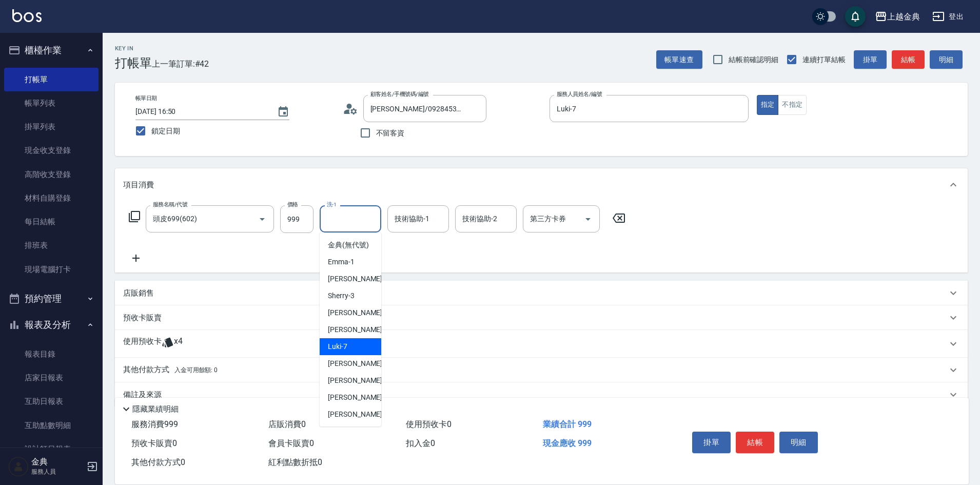
click at [354, 354] on div "Luki -7" at bounding box center [351, 346] width 62 height 17
type input "Luki-7"
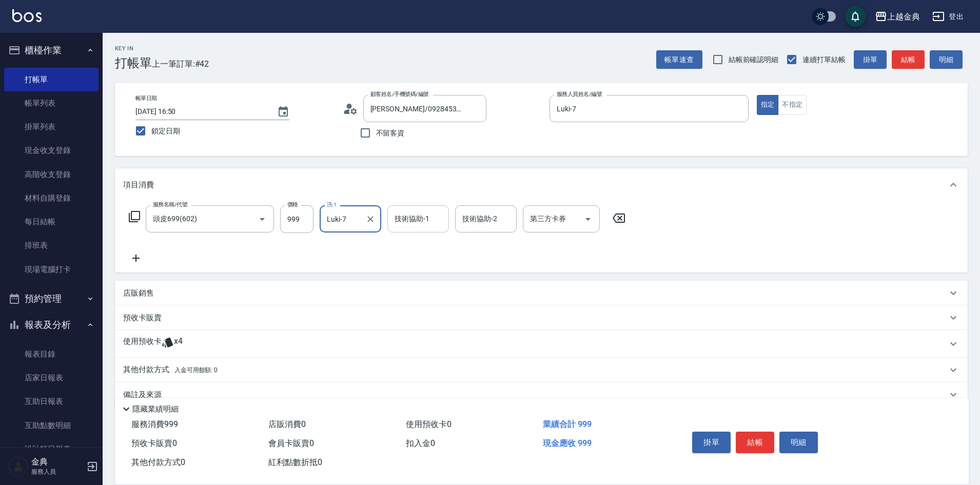
click at [415, 218] on input "技術協助-1" at bounding box center [418, 219] width 52 height 18
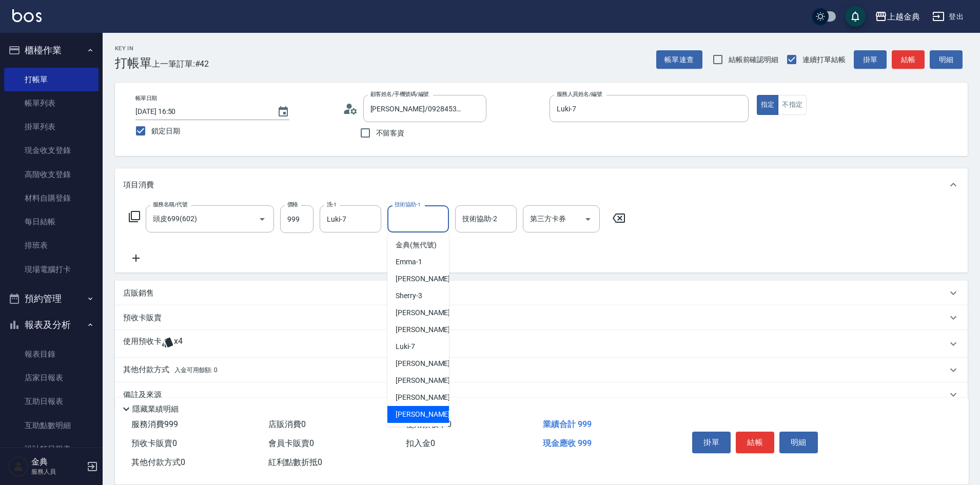
click at [414, 420] on span "[PERSON_NAME] -22" at bounding box center [427, 414] width 65 height 11
type input "[PERSON_NAME]-22"
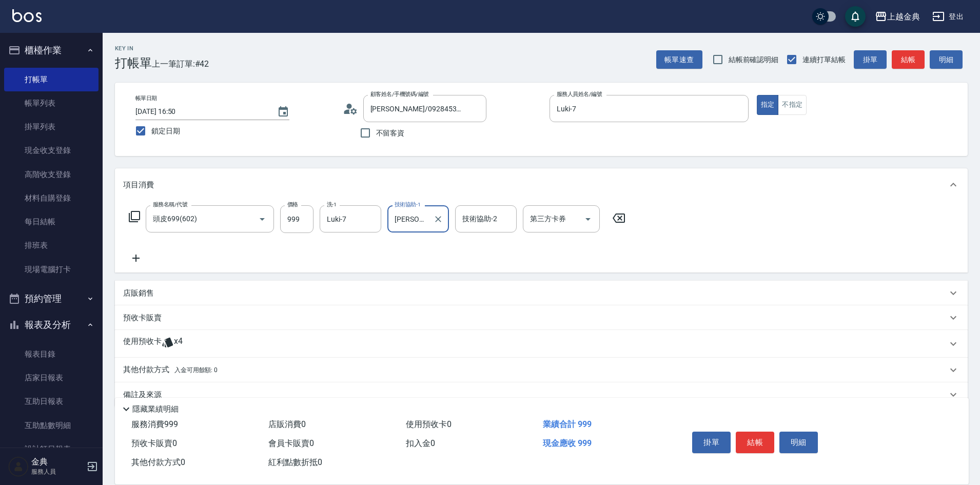
click at [205, 341] on div "使用預收卡 x4" at bounding box center [535, 343] width 824 height 15
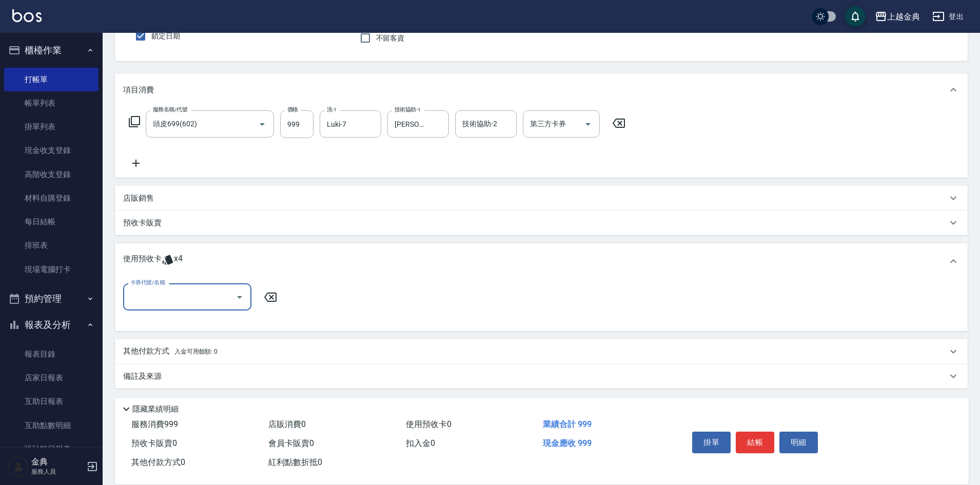
scroll to position [97, 0]
click at [241, 294] on icon "Open" at bounding box center [239, 295] width 5 height 3
click at [226, 322] on div "護髮包套3送1(1.5) 剩餘4張" at bounding box center [187, 320] width 128 height 17
type input "護髮包套3送1(1.5)"
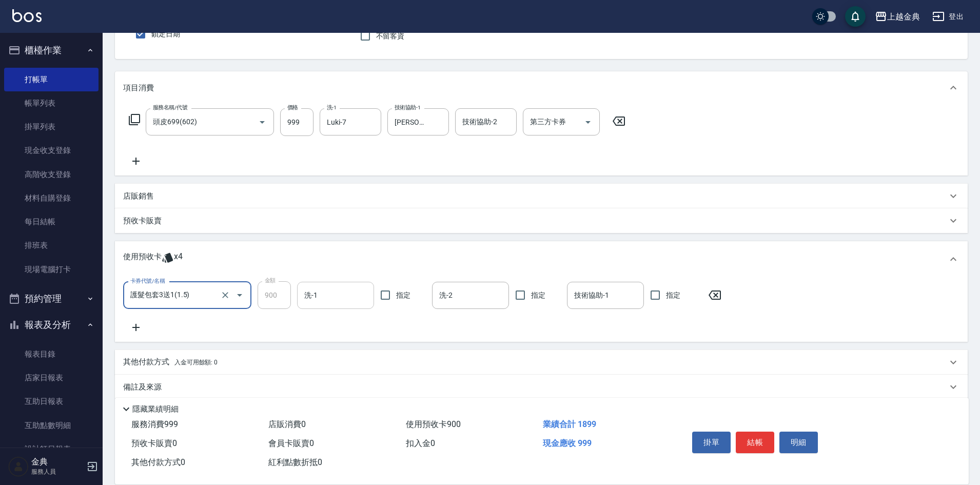
click at [356, 295] on input "洗-1" at bounding box center [336, 295] width 68 height 18
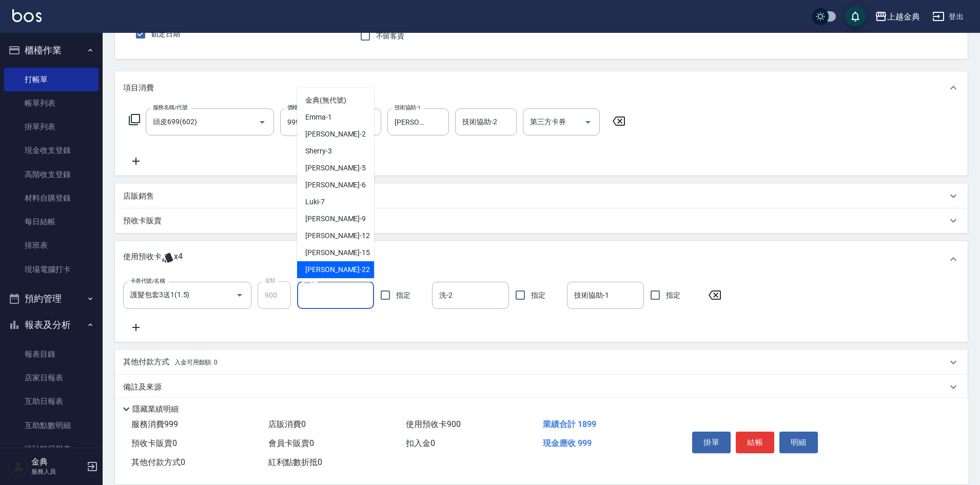
click at [337, 265] on div "[PERSON_NAME] -22" at bounding box center [335, 269] width 77 height 17
type input "[PERSON_NAME]-22"
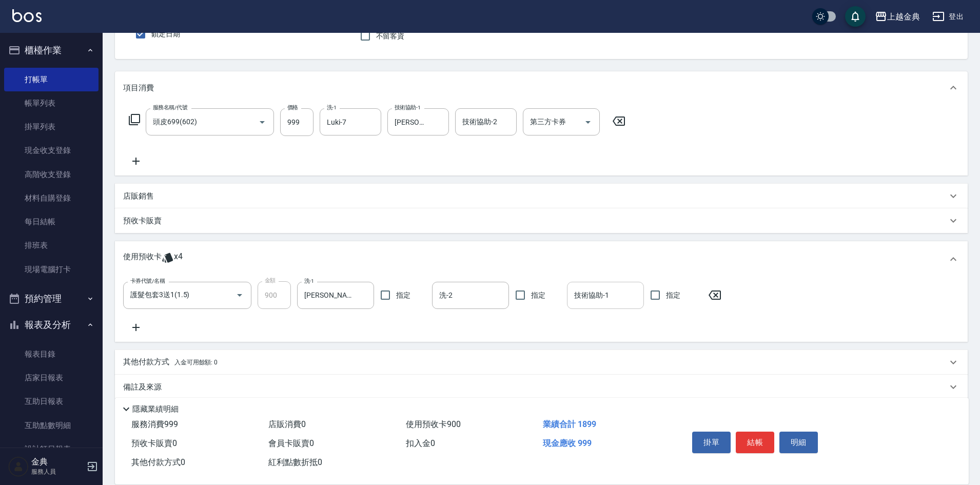
click at [615, 297] on input "技術協助-1" at bounding box center [605, 295] width 68 height 18
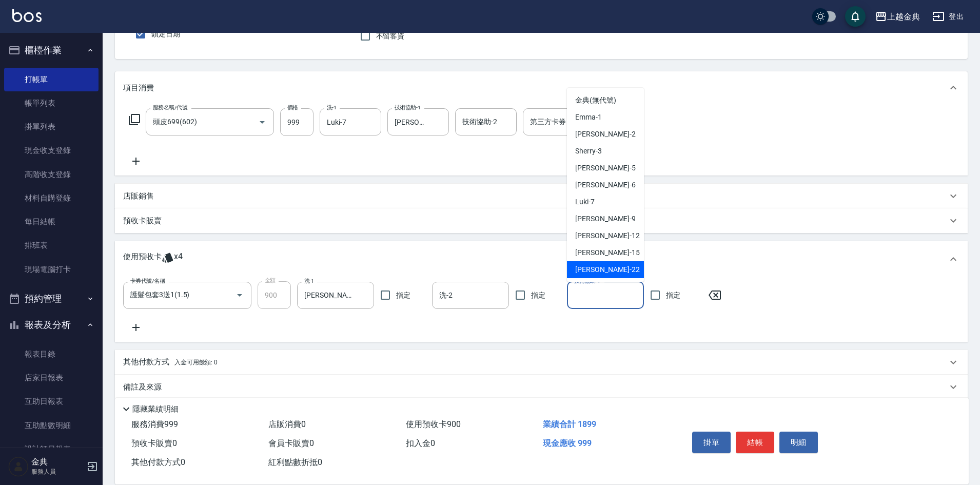
click at [609, 267] on div "[PERSON_NAME] -22" at bounding box center [605, 269] width 77 height 17
type input "[PERSON_NAME]-22"
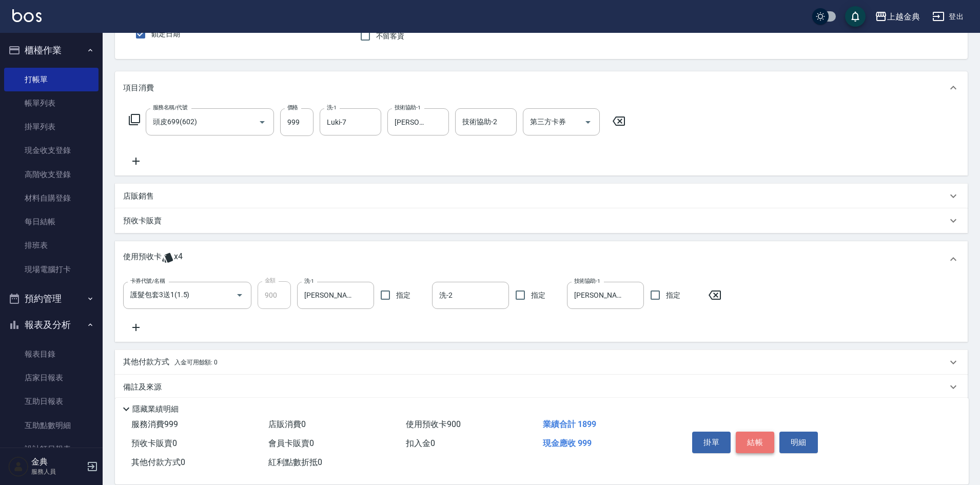
click at [754, 436] on button "結帳" at bounding box center [754, 442] width 38 height 22
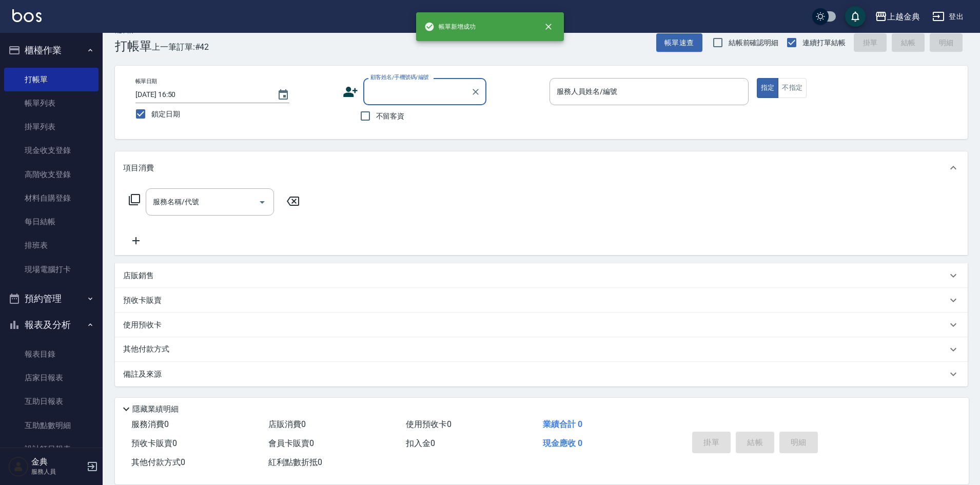
scroll to position [17, 0]
click at [401, 94] on input "顧客姓名/手機號碼/編號" at bounding box center [417, 92] width 98 height 18
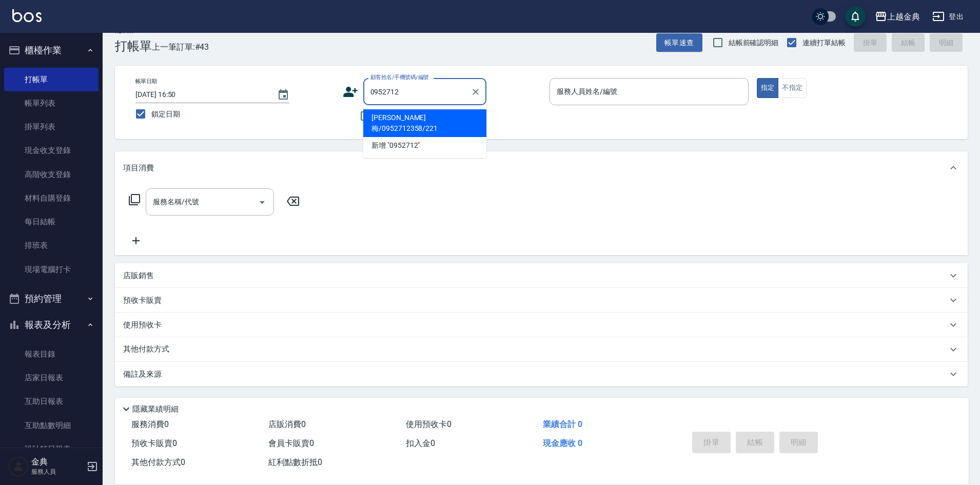
click at [405, 116] on li "[PERSON_NAME]梅/0952712358/221" at bounding box center [424, 123] width 123 height 28
type input "[PERSON_NAME]梅/0952712358/221"
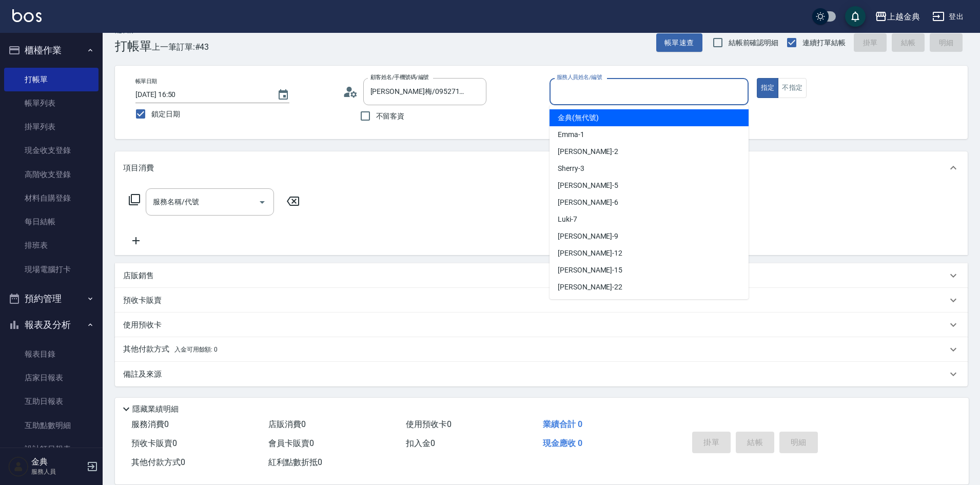
click at [610, 96] on input "服務人員姓名/編號" at bounding box center [649, 92] width 190 height 18
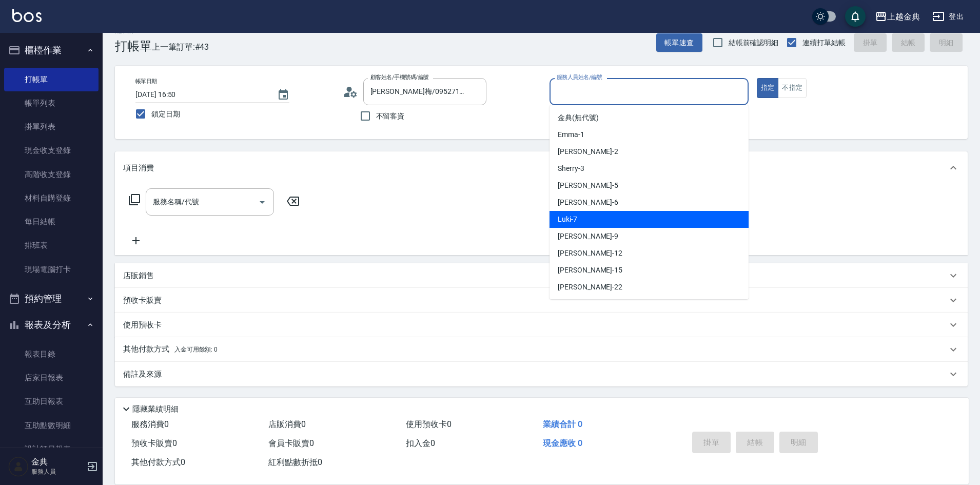
click at [604, 217] on div "Luki -7" at bounding box center [648, 219] width 199 height 17
type input "Luki-7"
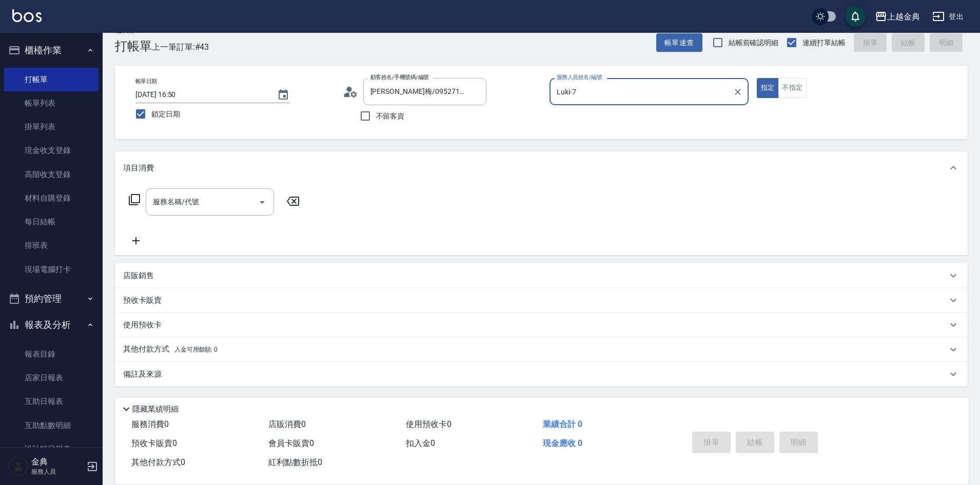
click at [134, 199] on icon at bounding box center [134, 199] width 12 height 12
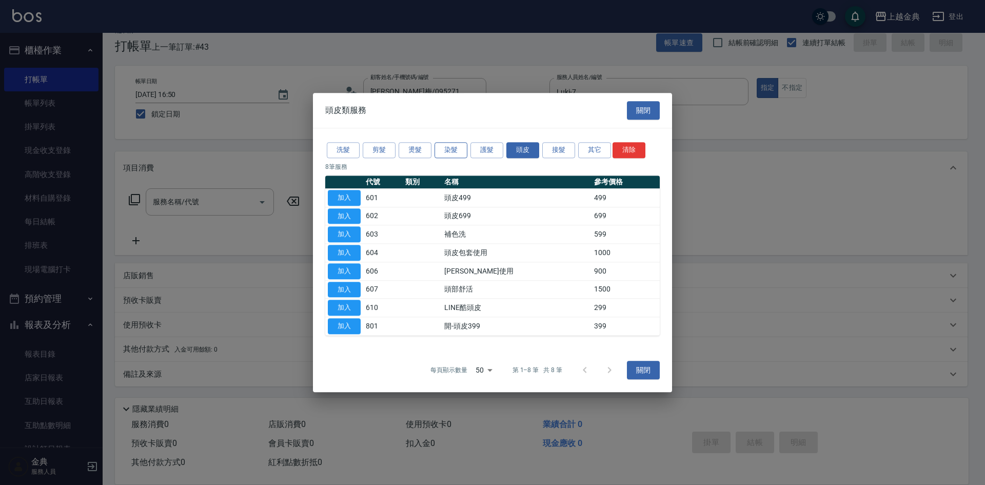
click at [457, 151] on button "染髮" at bounding box center [450, 150] width 33 height 16
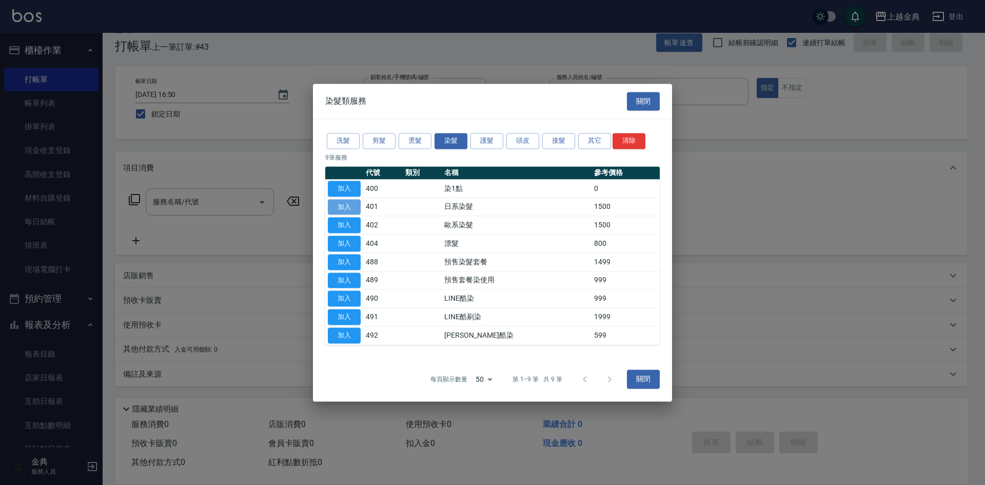
click at [351, 208] on button "加入" at bounding box center [344, 207] width 33 height 16
type input "日系染髮(401)"
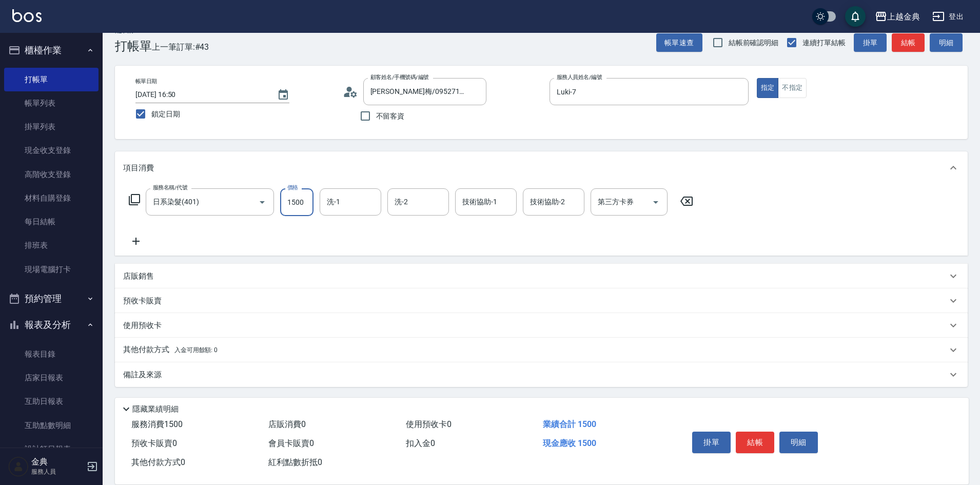
click at [310, 202] on input "1500" at bounding box center [296, 202] width 33 height 28
type input "2599"
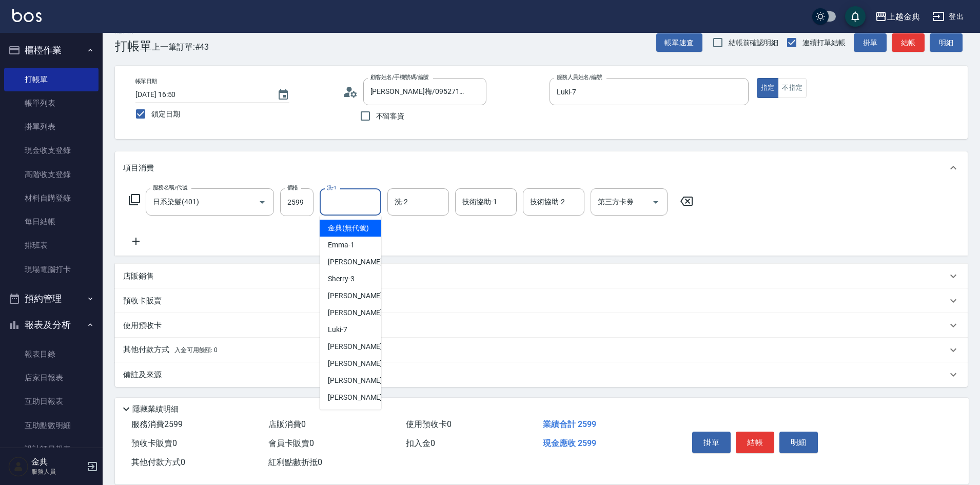
click at [358, 203] on input "洗-1" at bounding box center [350, 202] width 52 height 18
click at [361, 402] on div "[PERSON_NAME] -22" at bounding box center [351, 397] width 62 height 17
type input "[PERSON_NAME]-22"
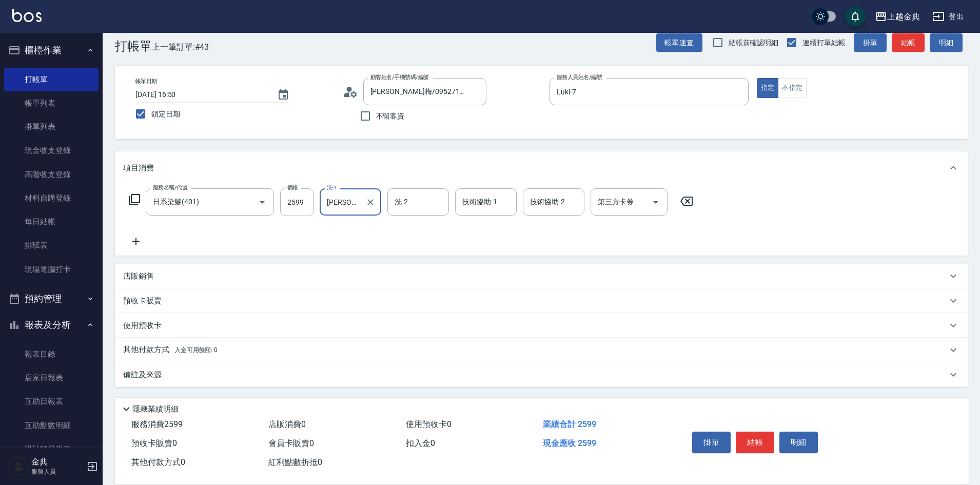
click at [163, 302] on div "預收卡販賣" at bounding box center [535, 300] width 824 height 11
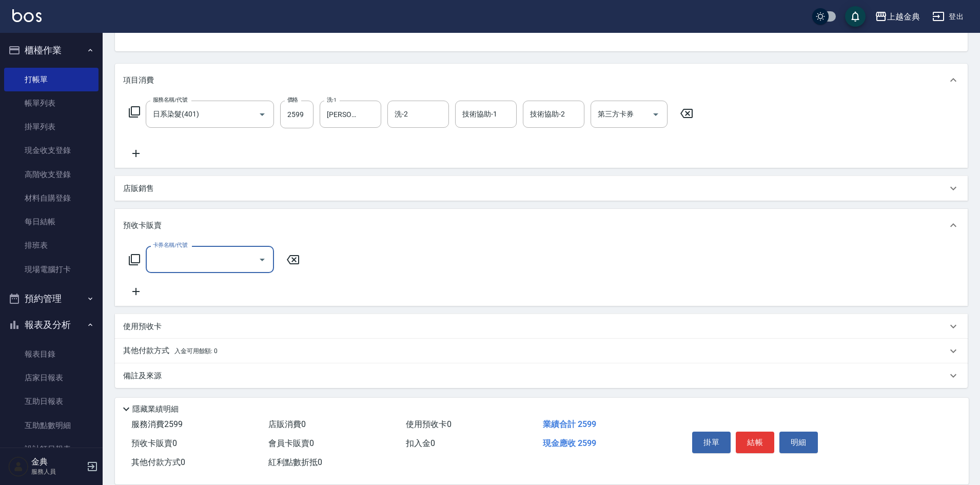
scroll to position [106, 0]
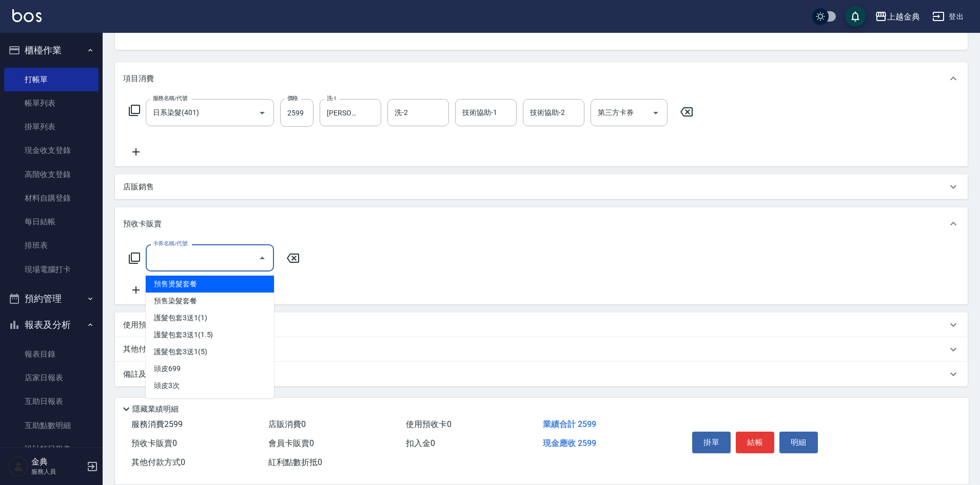
click at [195, 260] on input "卡券名稱/代號" at bounding box center [202, 258] width 104 height 18
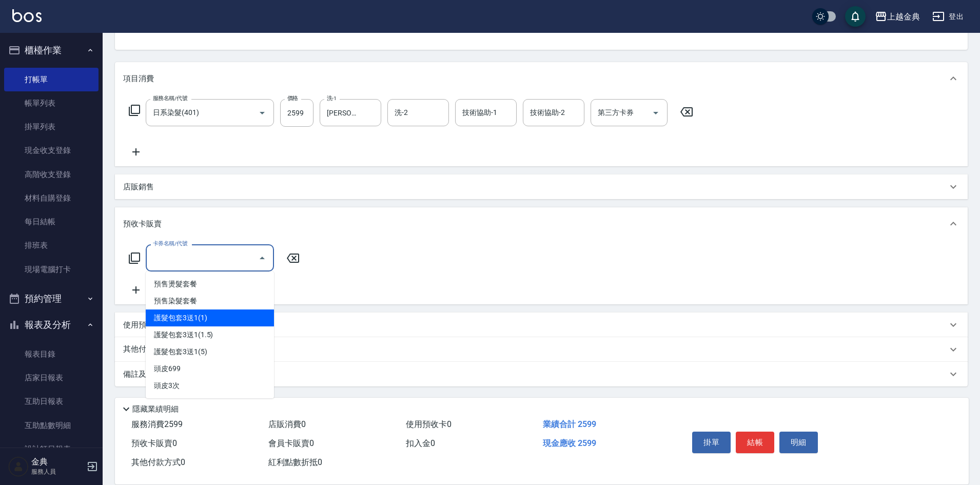
click at [222, 313] on span "護髮包套3送1(1)" at bounding box center [210, 317] width 128 height 17
type input "護髮包套3送1(1)(588)"
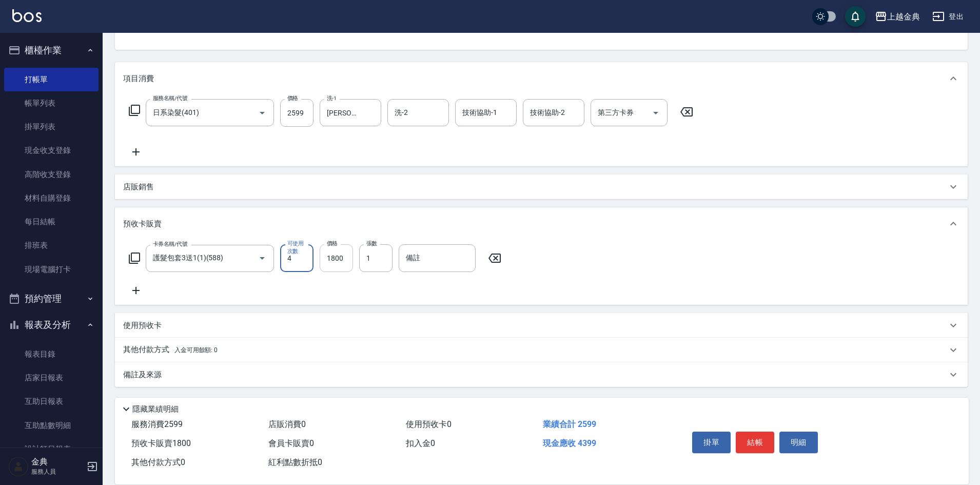
click at [343, 256] on input "1800" at bounding box center [336, 258] width 33 height 28
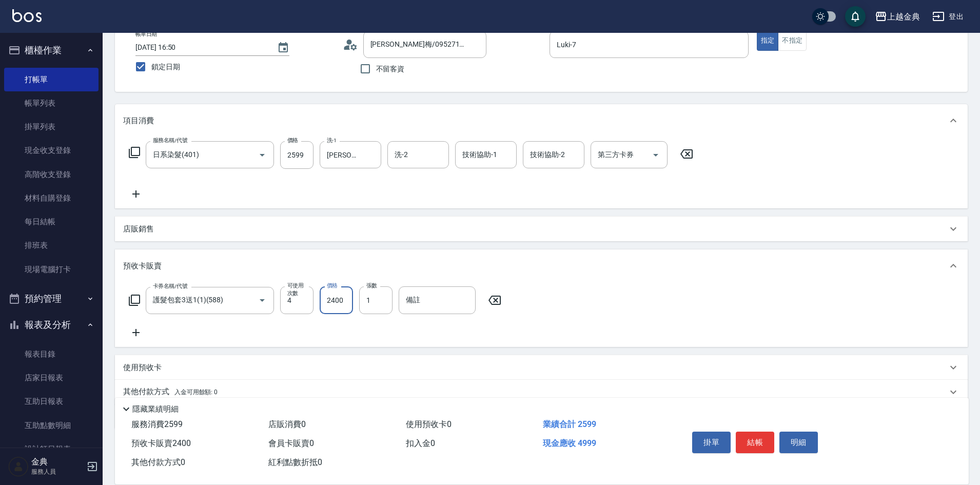
scroll to position [4, 0]
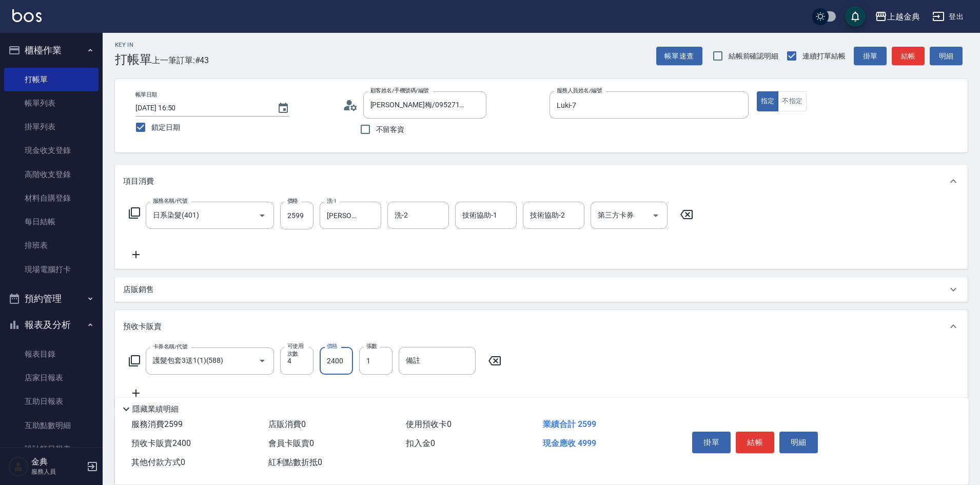
type input "2400"
click at [135, 212] on icon at bounding box center [134, 213] width 12 height 12
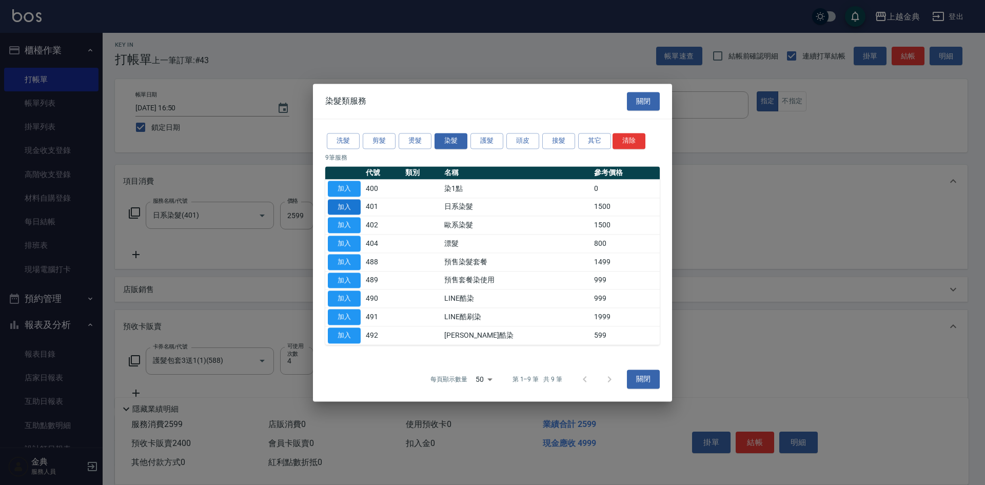
click at [346, 205] on button "加入" at bounding box center [344, 207] width 33 height 16
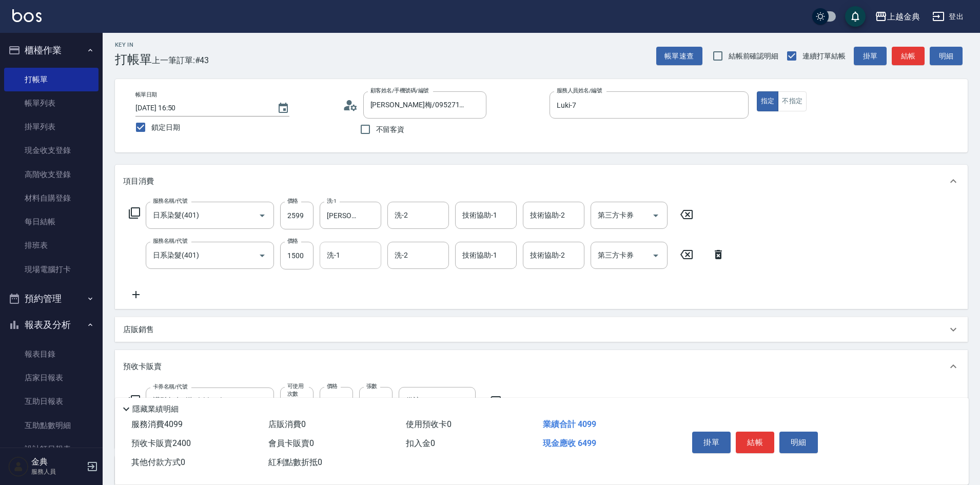
click at [350, 257] on input "洗-1" at bounding box center [350, 255] width 52 height 18
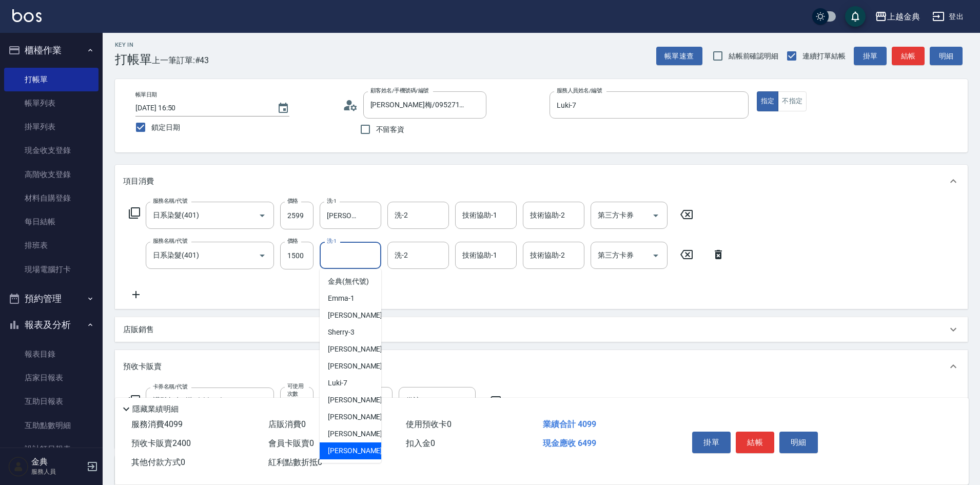
click at [349, 459] on div "[PERSON_NAME] -22" at bounding box center [351, 450] width 62 height 17
type input "[PERSON_NAME]-22"
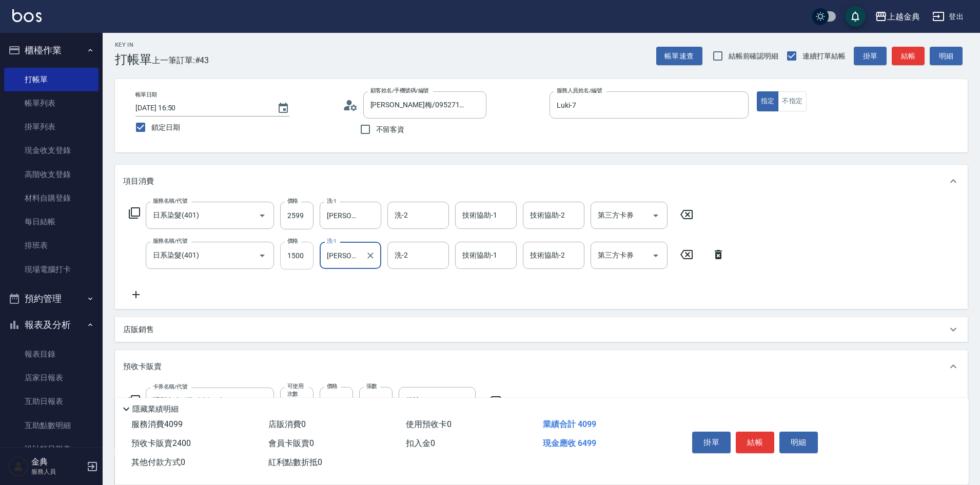
click at [301, 252] on input "1500" at bounding box center [296, 256] width 33 height 28
type input "0"
click at [718, 253] on icon at bounding box center [717, 254] width 7 height 9
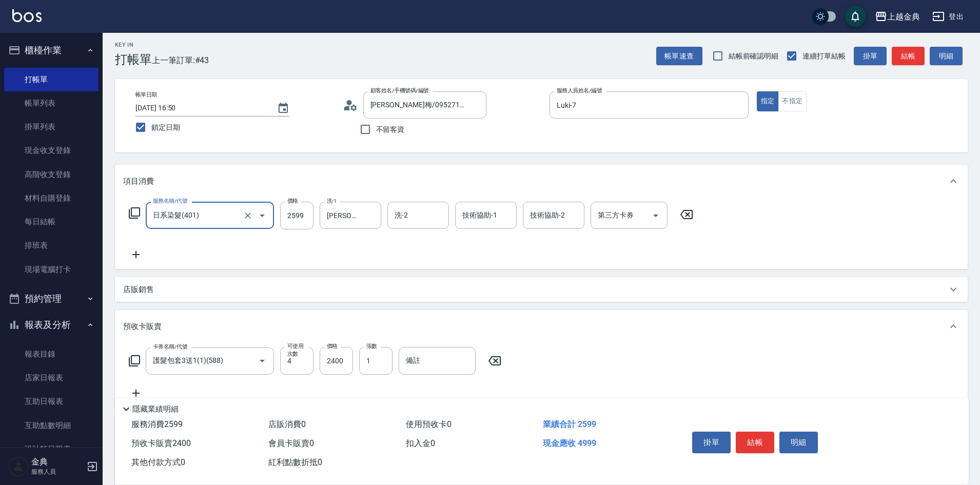
click at [135, 213] on icon at bounding box center [134, 213] width 12 height 12
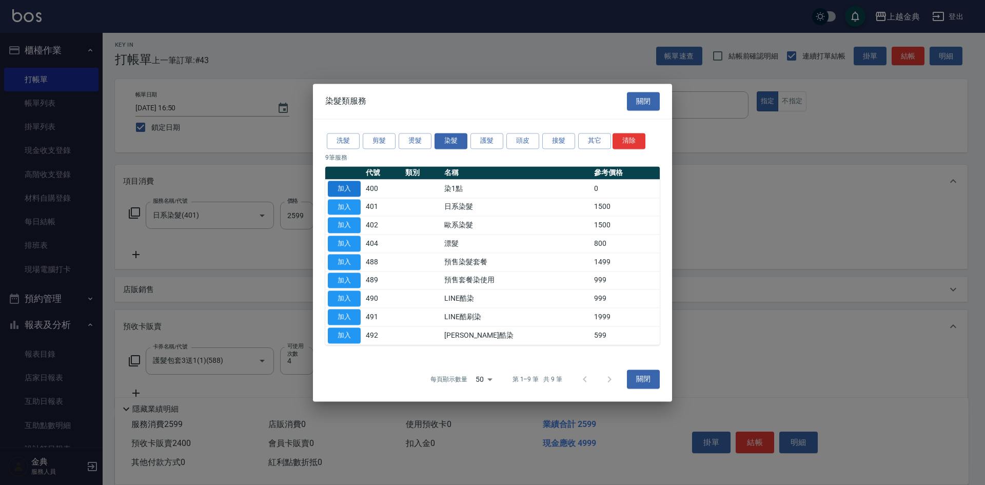
click at [352, 188] on button "加入" at bounding box center [344, 189] width 33 height 16
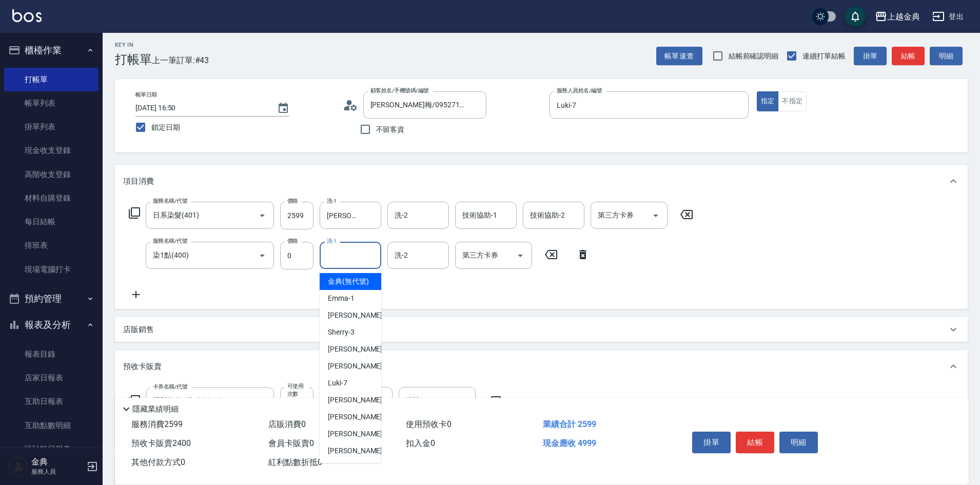
click at [340, 254] on input "洗-1" at bounding box center [350, 255] width 52 height 18
click at [337, 456] on span "[PERSON_NAME] -22" at bounding box center [360, 450] width 65 height 11
type input "[PERSON_NAME]-22"
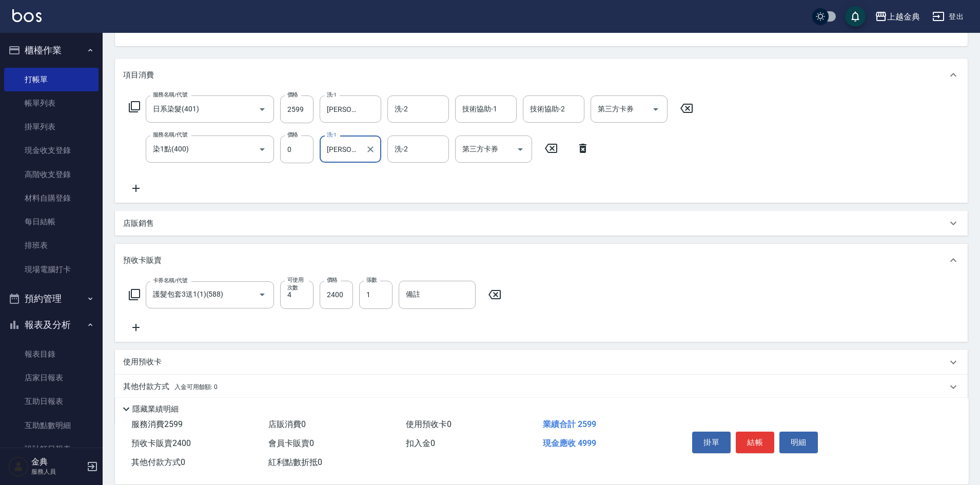
scroll to position [147, 0]
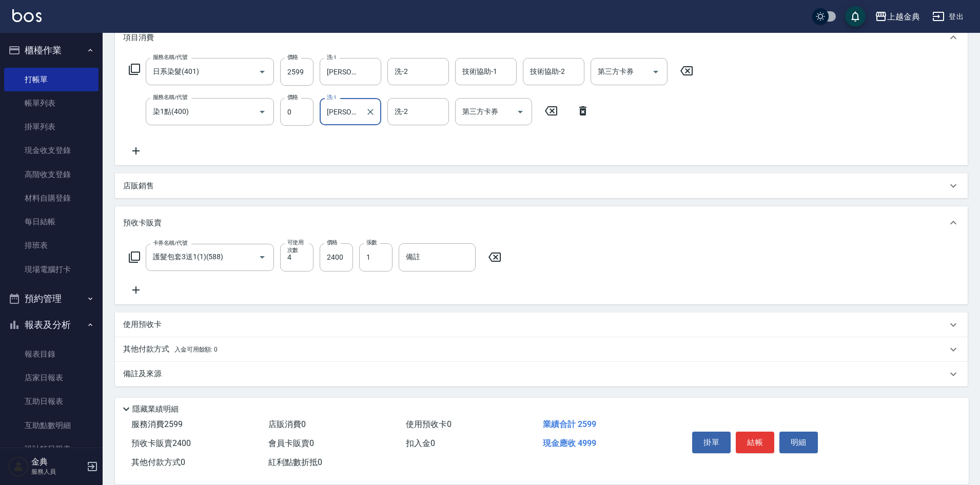
click at [202, 345] on p "其他付款方式 入金可用餘額: 0" at bounding box center [170, 349] width 94 height 11
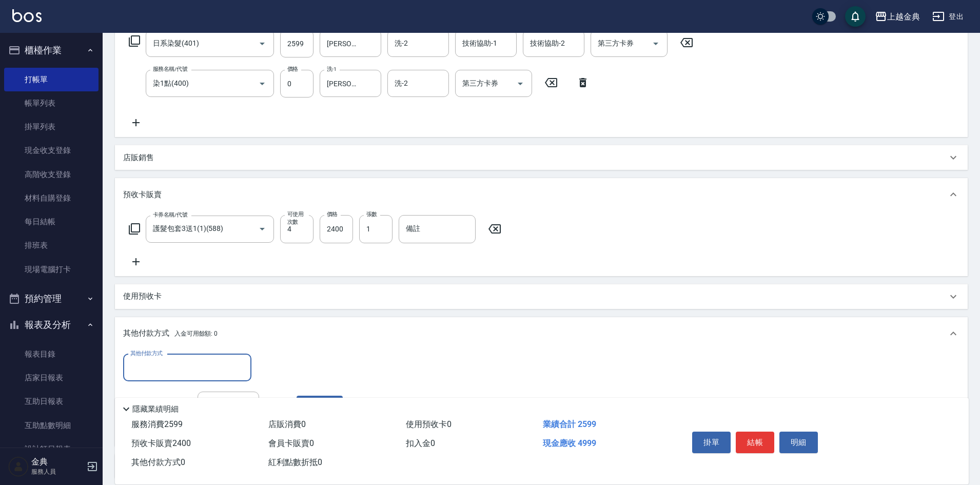
scroll to position [198, 0]
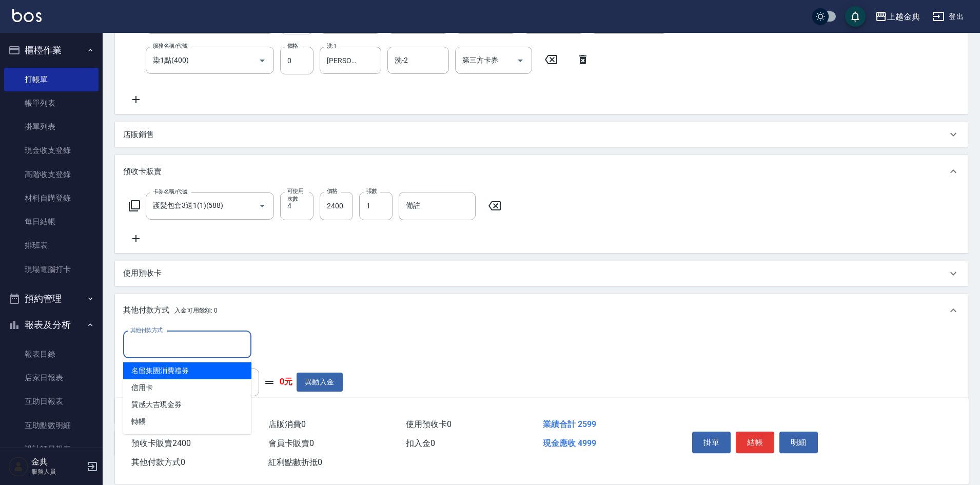
click at [171, 346] on input "其他付款方式" at bounding box center [187, 344] width 119 height 18
click at [158, 391] on span "信用卡" at bounding box center [187, 387] width 128 height 17
type input "信用卡"
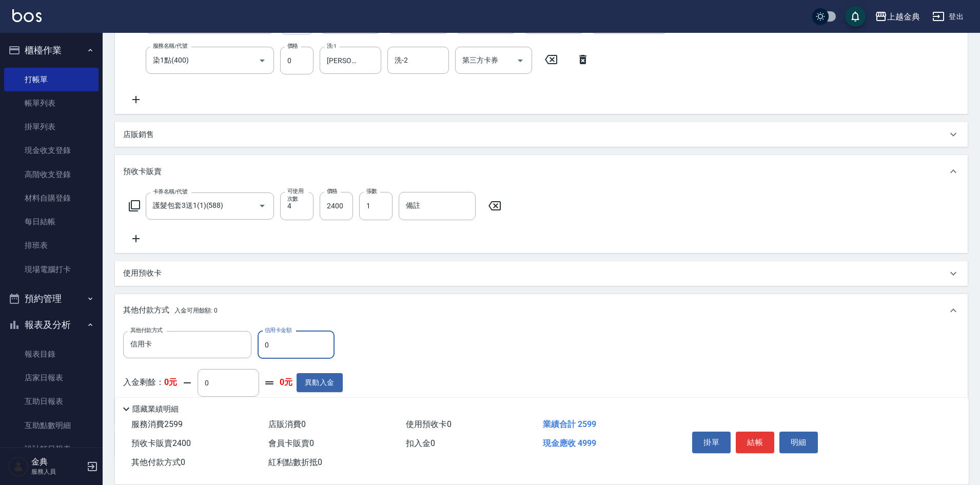
click at [263, 339] on input "0" at bounding box center [295, 345] width 77 height 28
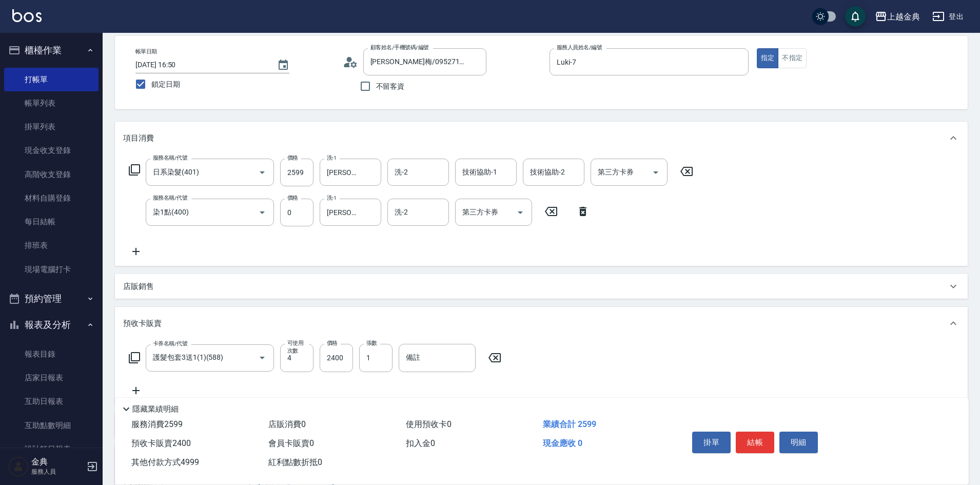
scroll to position [103, 0]
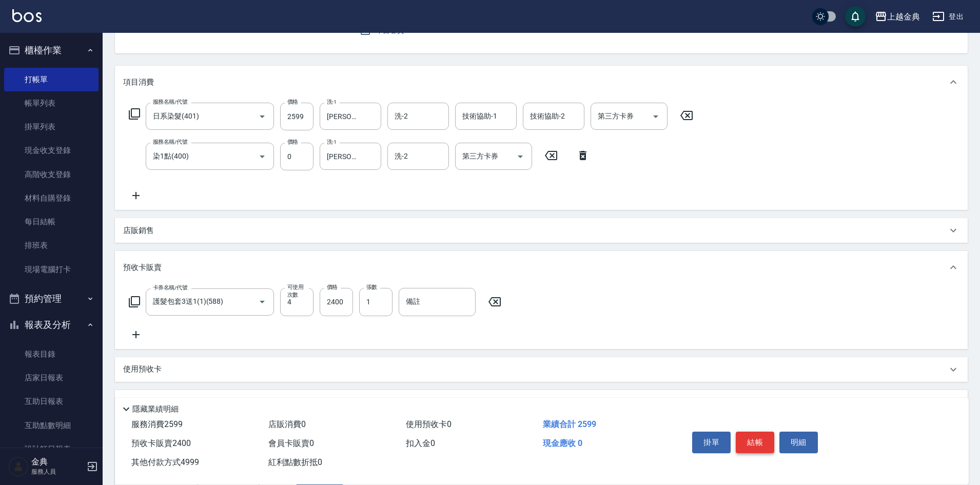
type input "4999"
click at [754, 434] on button "結帳" at bounding box center [754, 442] width 38 height 22
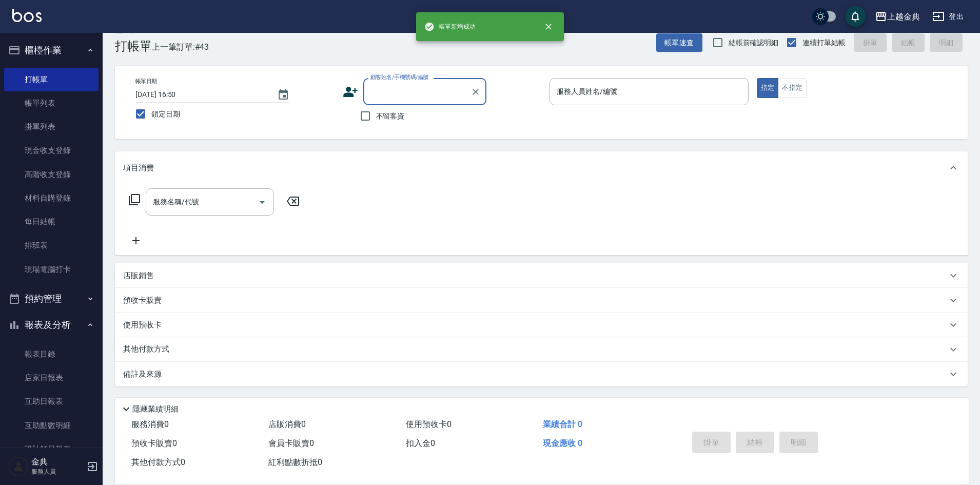
scroll to position [17, 0]
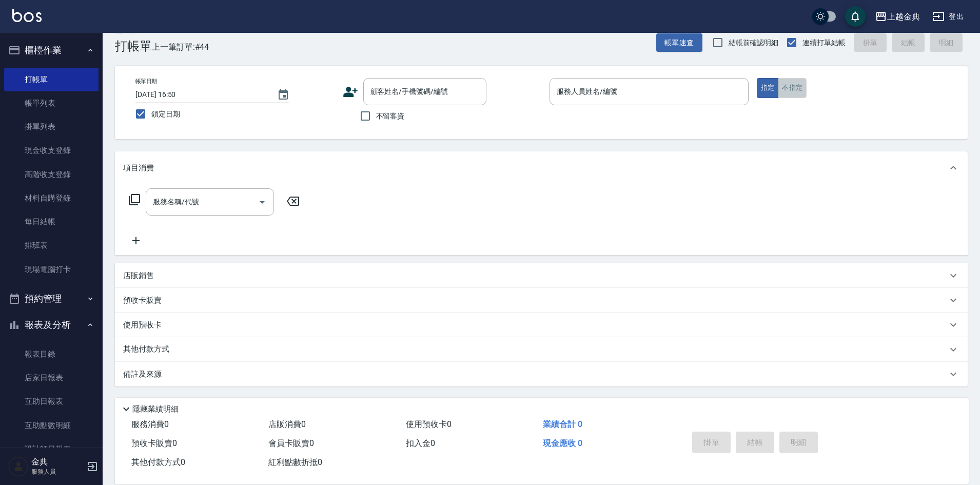
click at [796, 92] on button "不指定" at bounding box center [791, 88] width 29 height 20
click at [685, 91] on input "服務人員姓名/編號" at bounding box center [649, 92] width 190 height 18
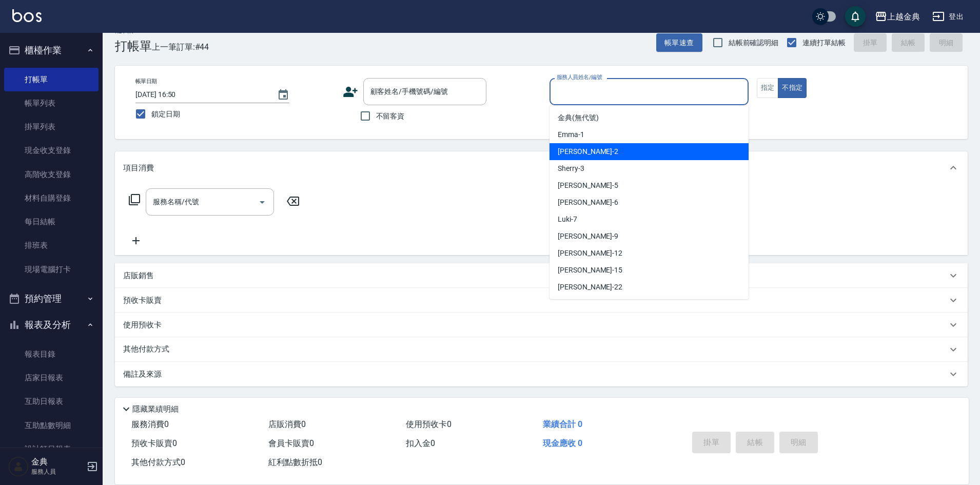
click at [649, 154] on div "Cindy -2" at bounding box center [648, 151] width 199 height 17
type input "Cindy-2"
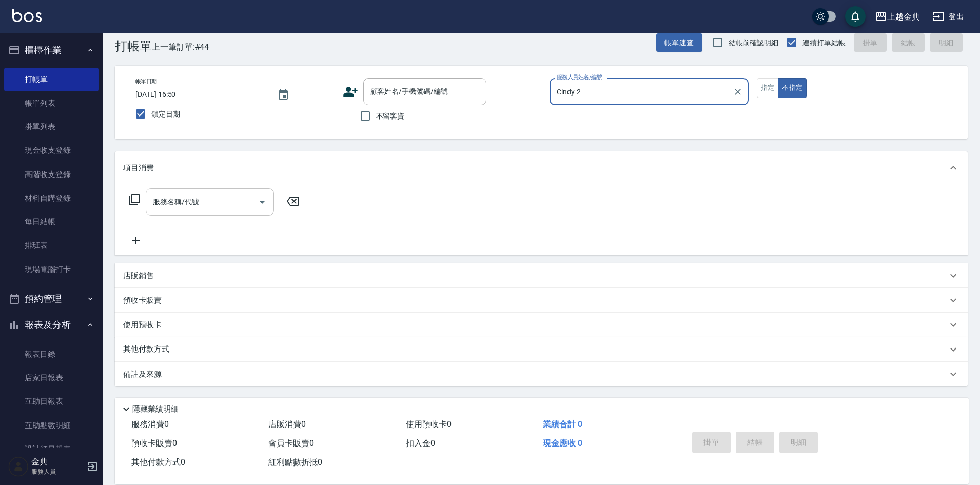
click at [265, 207] on icon "Open" at bounding box center [262, 202] width 12 height 12
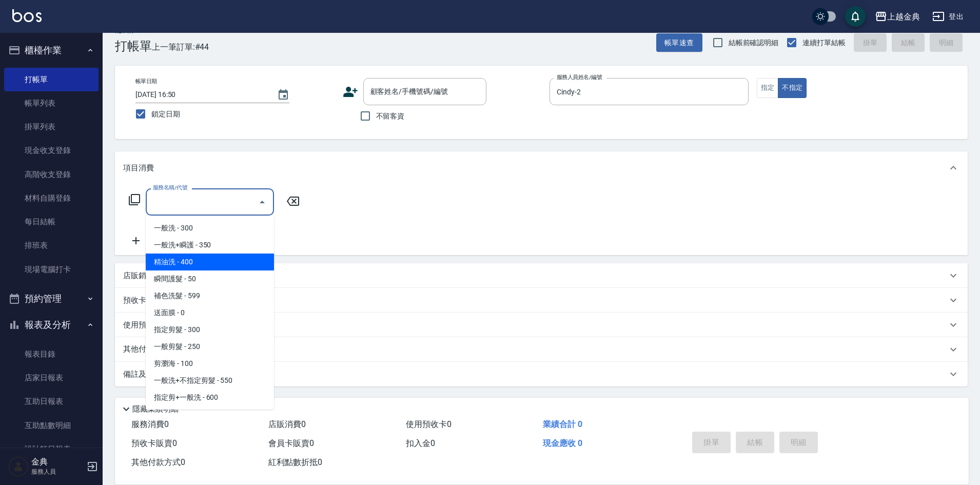
click at [230, 254] on span "精油洗 - 400" at bounding box center [210, 261] width 128 height 17
type input "精油洗(102)"
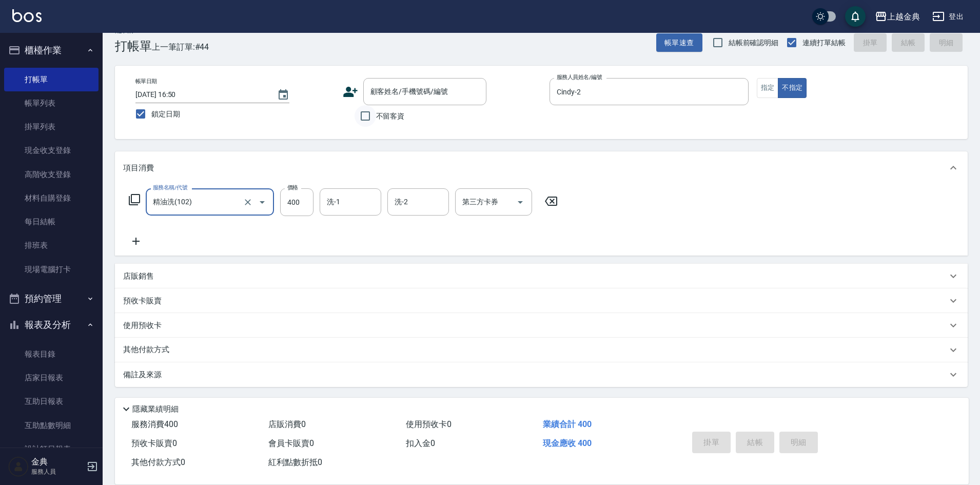
click at [365, 118] on input "不留客資" at bounding box center [365, 116] width 22 height 22
checkbox input "true"
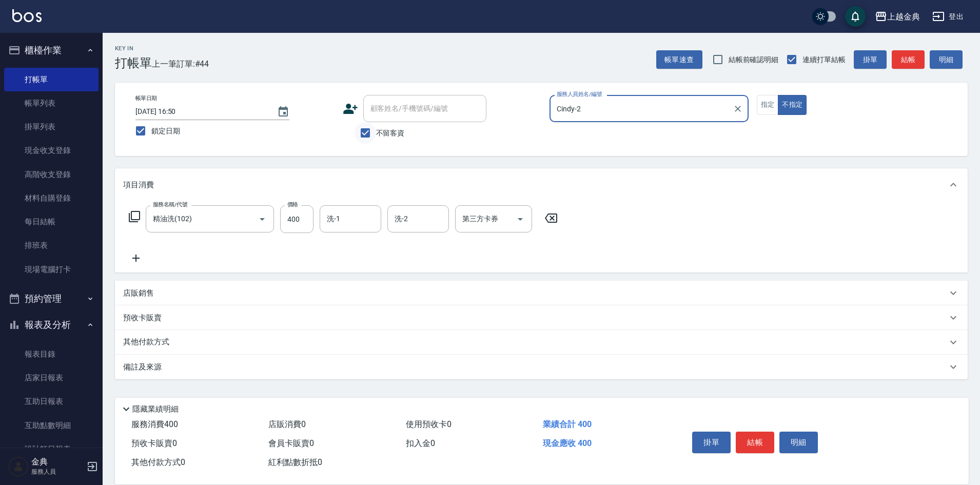
scroll to position [0, 0]
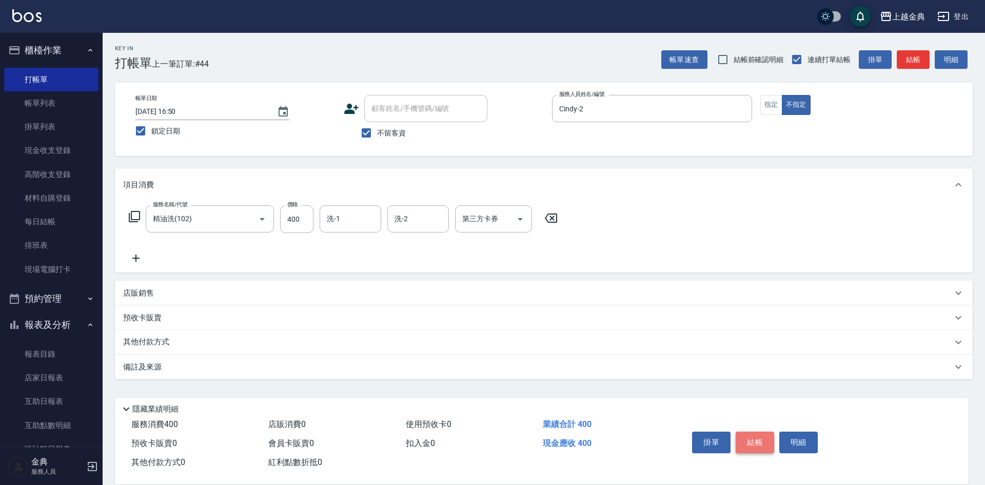
click at [758, 440] on button "結帳" at bounding box center [754, 442] width 38 height 22
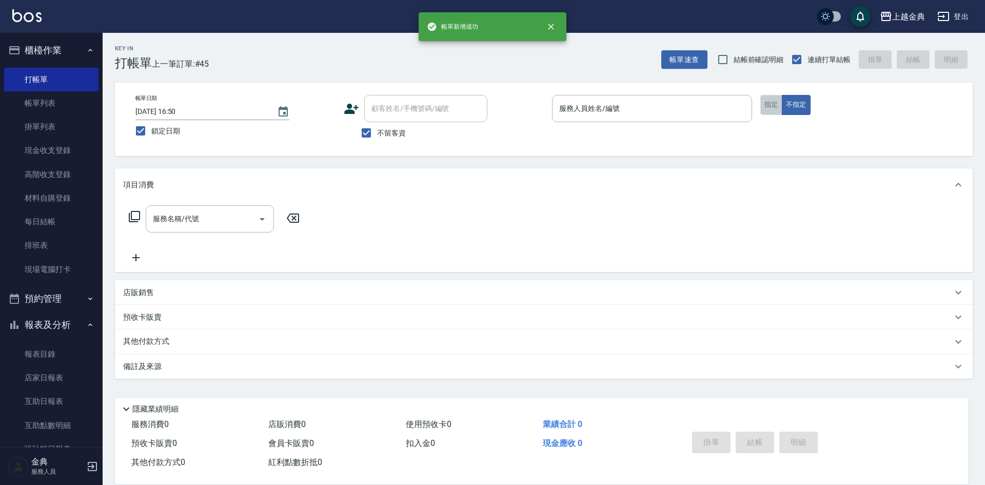
click at [768, 106] on button "指定" at bounding box center [771, 105] width 22 height 20
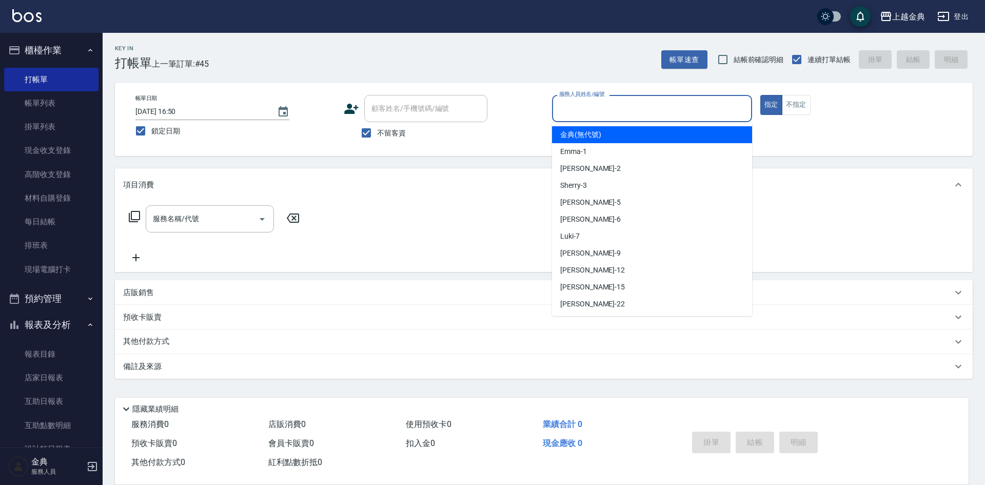
click at [697, 106] on input "服務人員姓名/編號" at bounding box center [651, 108] width 191 height 18
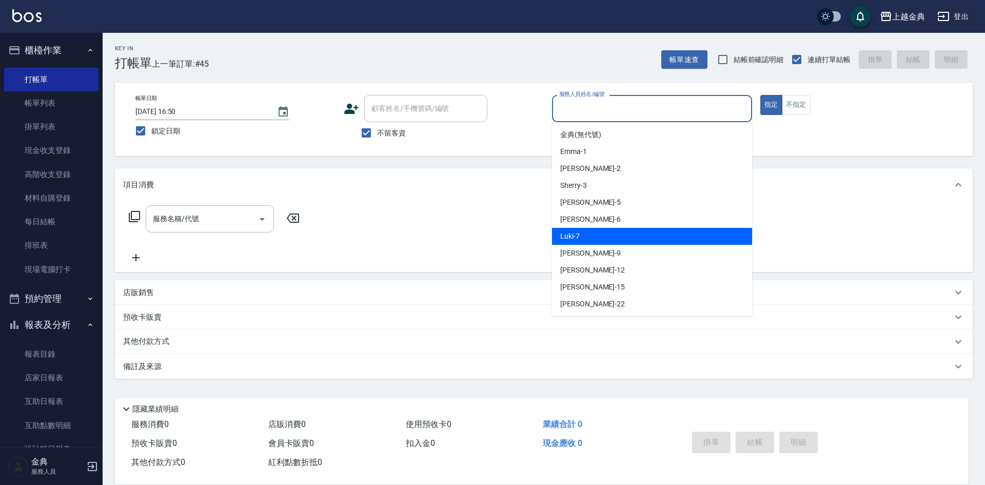
click at [660, 237] on div "Luki -7" at bounding box center [652, 236] width 200 height 17
type input "Luki-7"
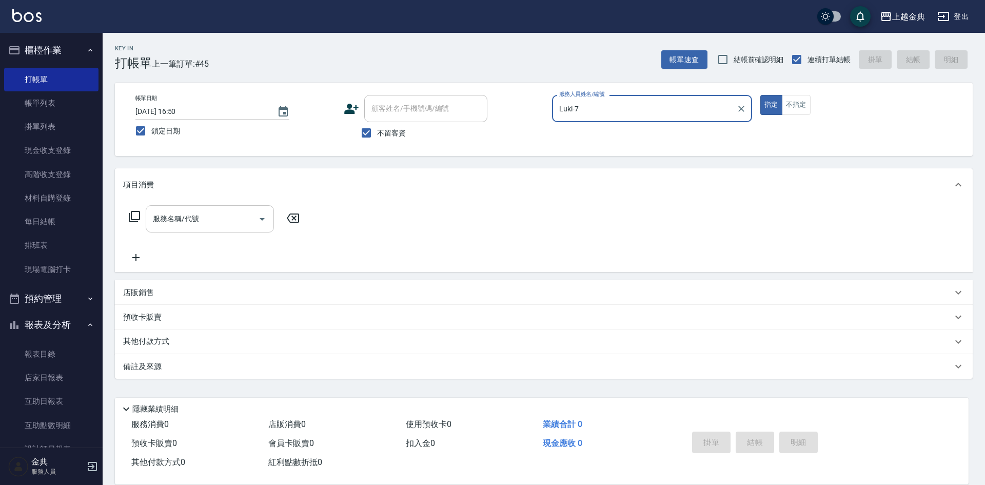
click at [260, 221] on icon "Open" at bounding box center [262, 219] width 12 height 12
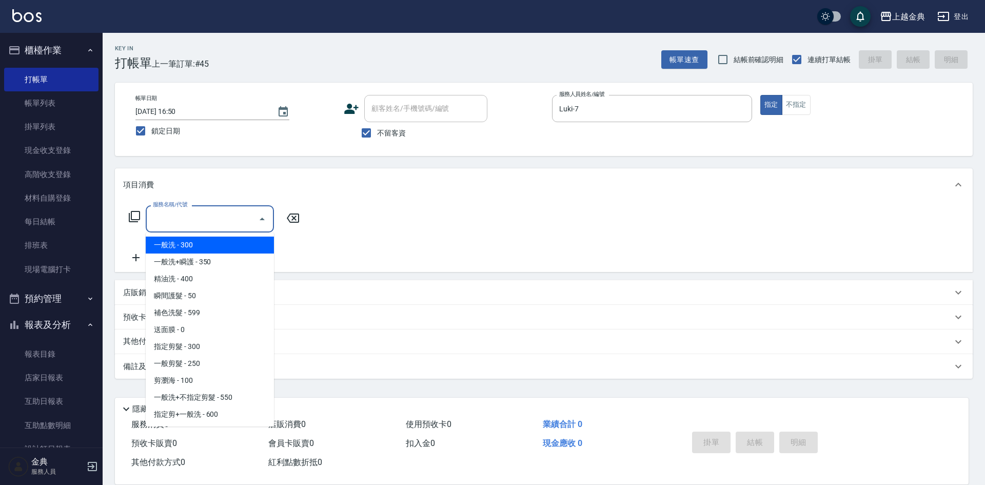
click at [226, 238] on span "一般洗 - 300" at bounding box center [210, 244] width 128 height 17
type input "一般洗(100)"
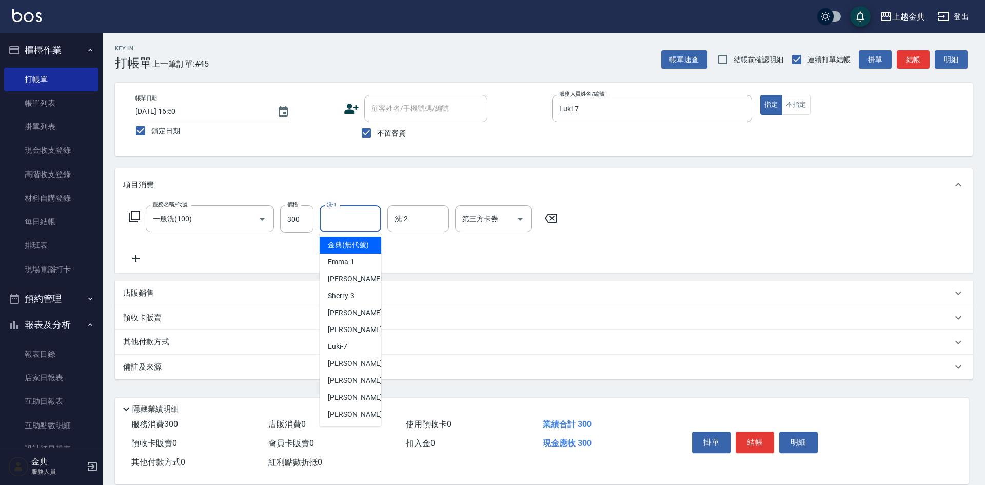
click at [350, 226] on input "洗-1" at bounding box center [350, 219] width 52 height 18
click at [360, 417] on div "[PERSON_NAME] -22" at bounding box center [351, 414] width 62 height 17
type input "[PERSON_NAME]-22"
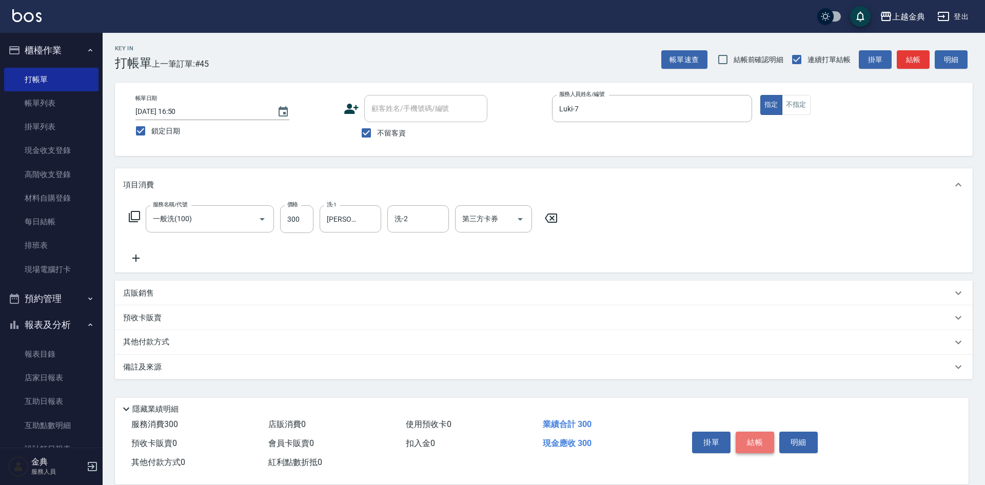
click at [750, 438] on button "結帳" at bounding box center [754, 442] width 38 height 22
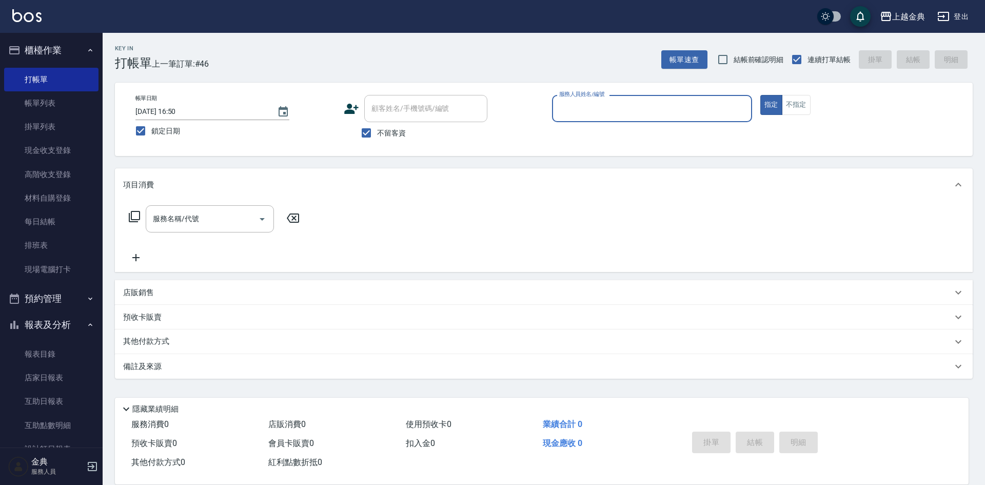
click at [658, 107] on input "服務人員姓名/編號" at bounding box center [651, 108] width 191 height 18
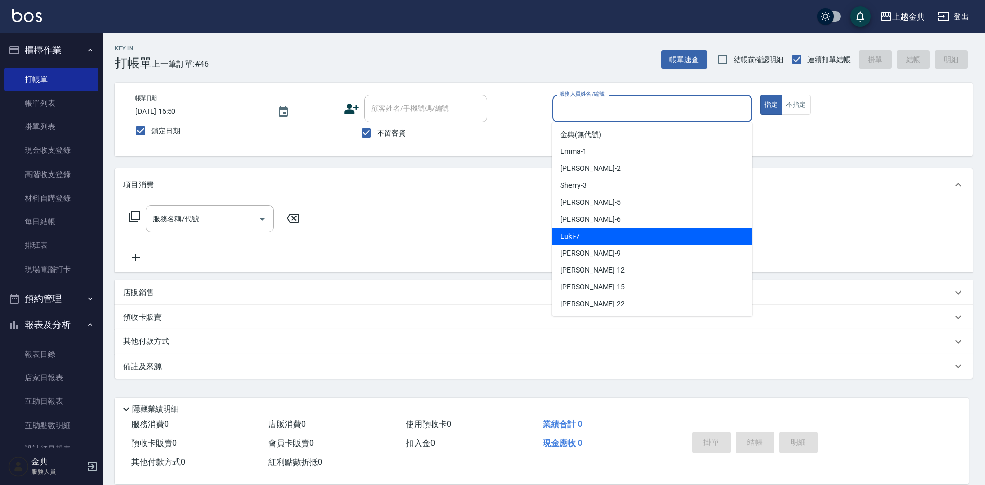
click at [636, 232] on div "Luki -7" at bounding box center [652, 236] width 200 height 17
type input "Luki-7"
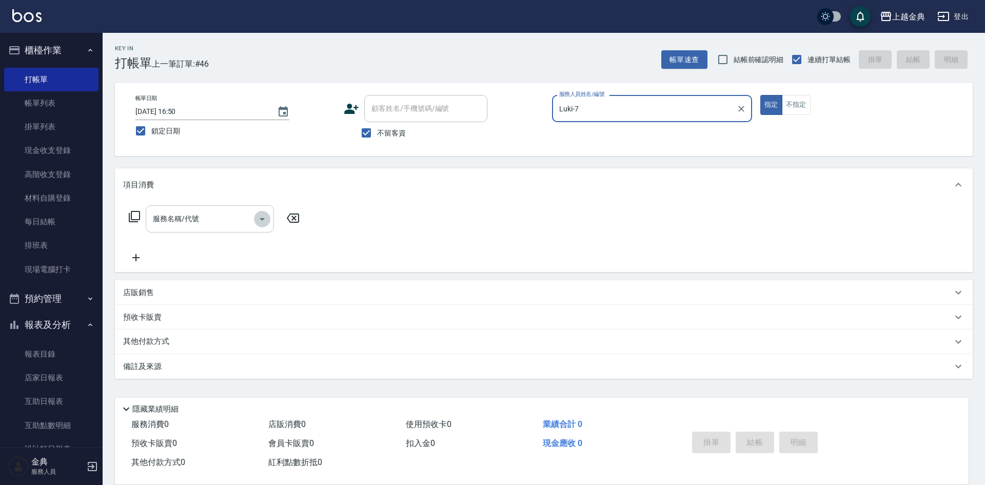
click at [263, 223] on icon "Open" at bounding box center [262, 219] width 12 height 12
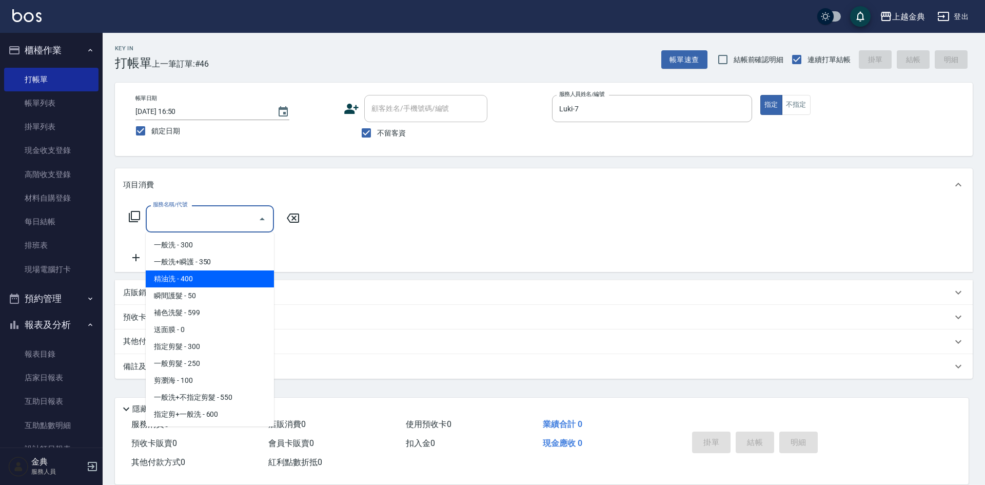
click at [232, 277] on span "精油洗 - 400" at bounding box center [210, 278] width 128 height 17
type input "精油洗(102)"
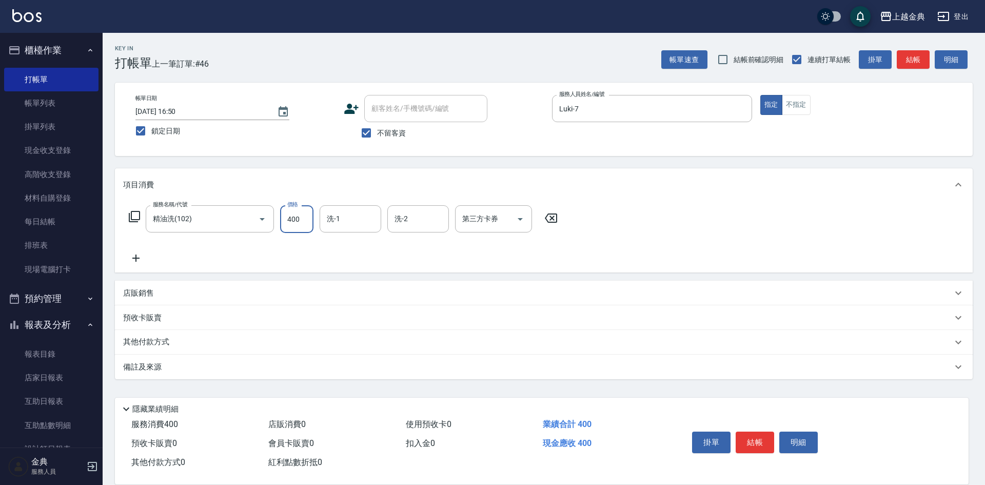
click at [307, 216] on input "400" at bounding box center [296, 219] width 33 height 28
type input "500"
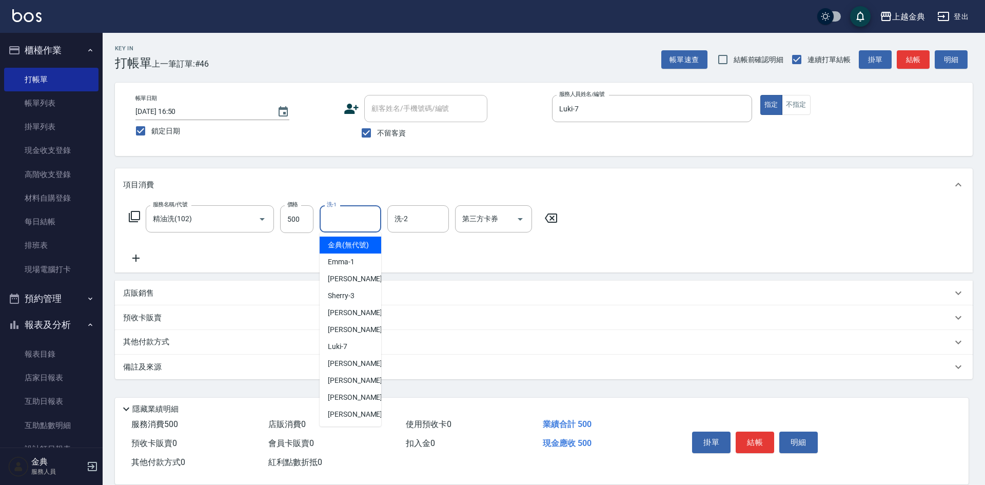
click at [367, 223] on input "洗-1" at bounding box center [350, 219] width 52 height 18
click at [349, 423] on div "[PERSON_NAME] -22" at bounding box center [351, 414] width 62 height 17
type input "[PERSON_NAME]-22"
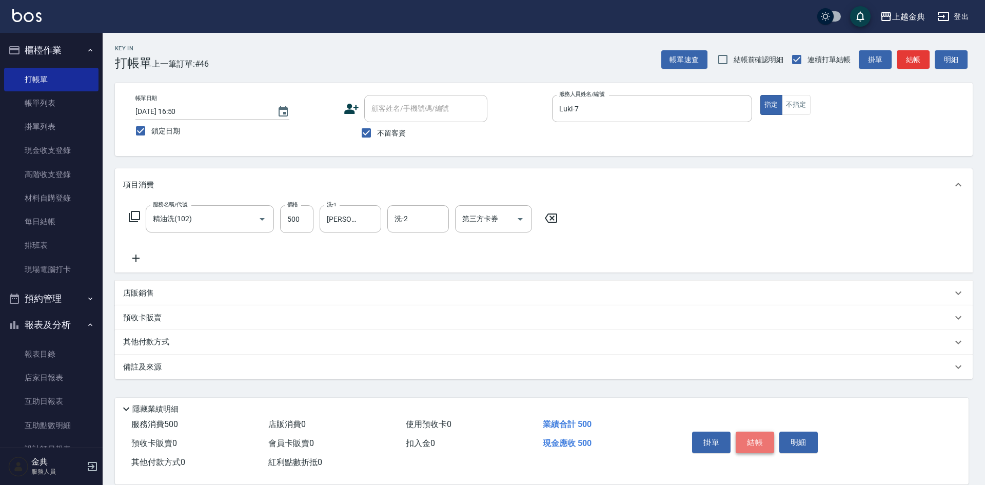
click at [752, 436] on button "結帳" at bounding box center [754, 442] width 38 height 22
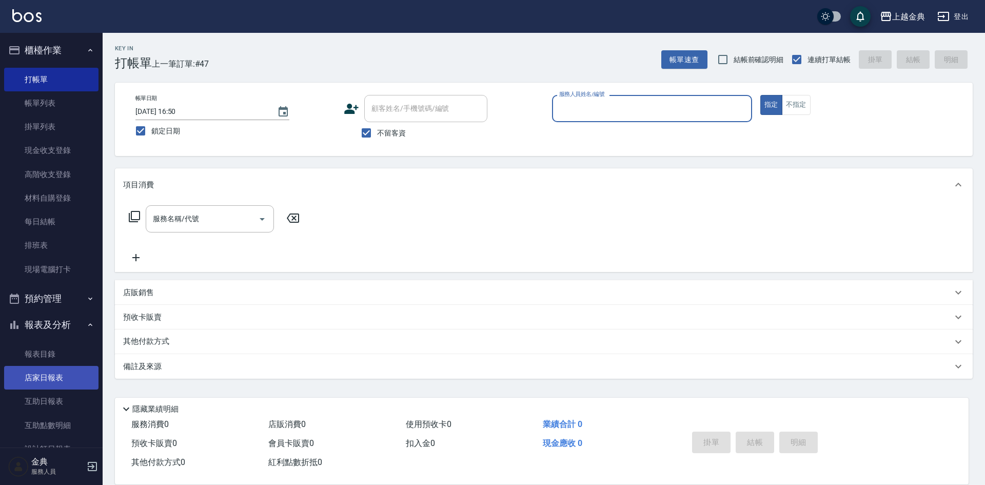
click at [64, 380] on link "店家日報表" at bounding box center [51, 378] width 94 height 24
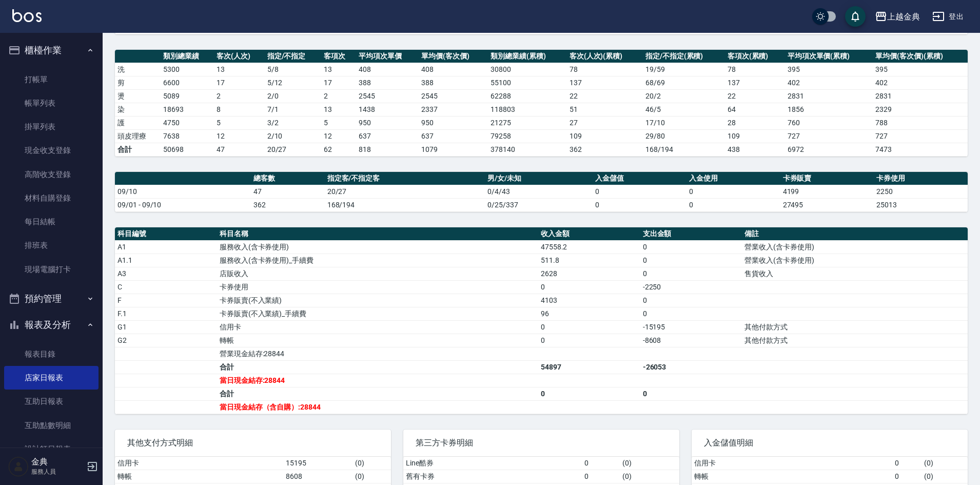
scroll to position [154, 0]
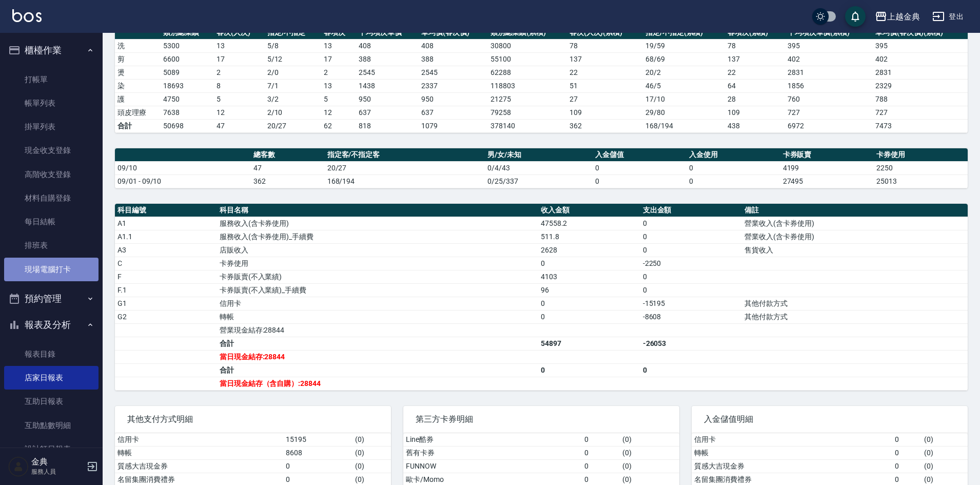
click at [69, 269] on link "現場電腦打卡" at bounding box center [51, 269] width 94 height 24
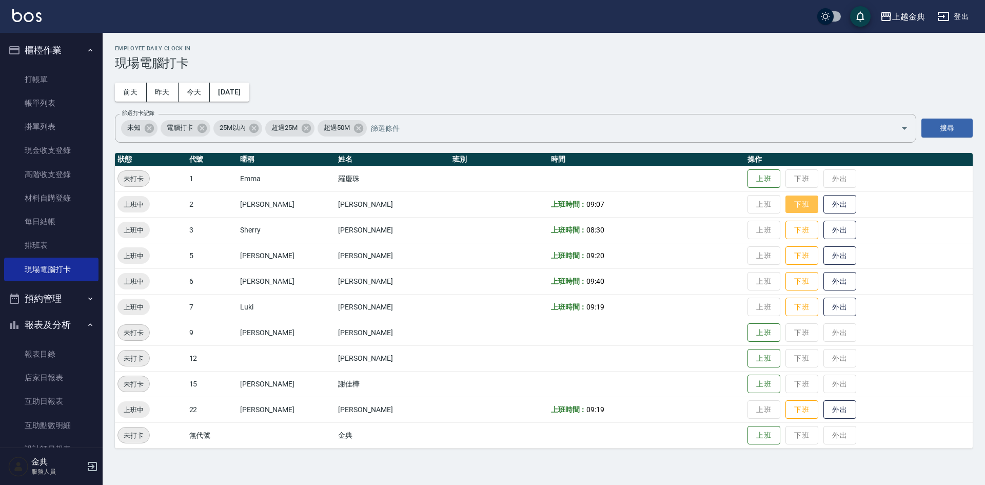
click at [785, 203] on button "下班" at bounding box center [801, 204] width 33 height 18
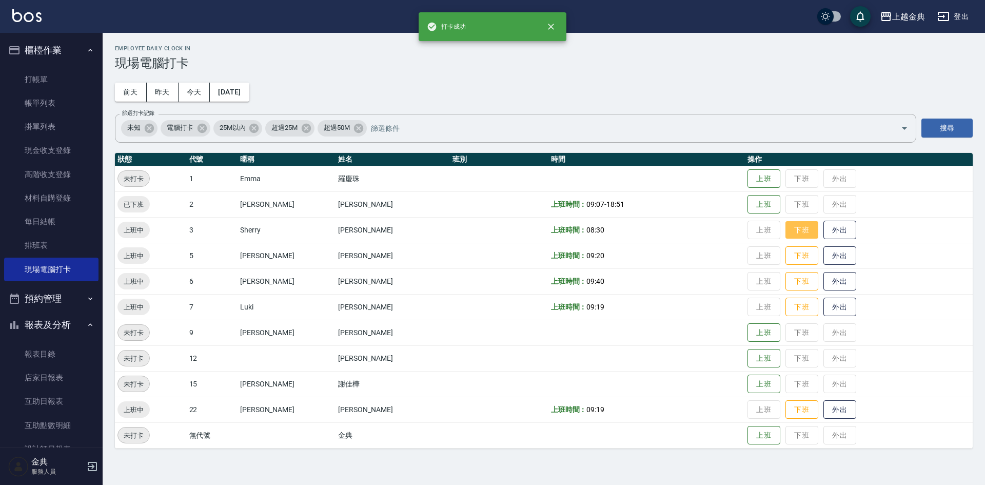
click at [785, 231] on button "下班" at bounding box center [801, 230] width 33 height 18
click at [785, 255] on button "下班" at bounding box center [801, 256] width 33 height 18
click at [785, 280] on button "下班" at bounding box center [801, 281] width 33 height 18
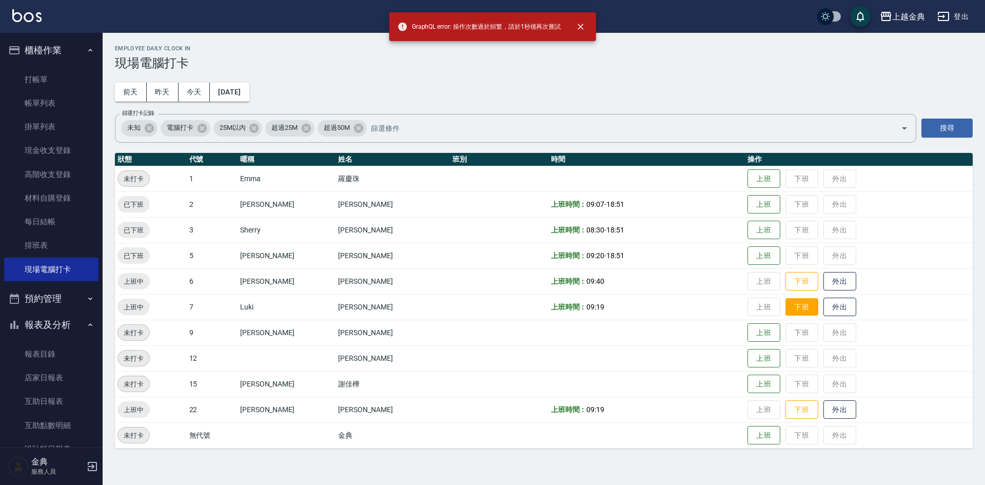
click at [785, 306] on button "下班" at bounding box center [801, 307] width 33 height 18
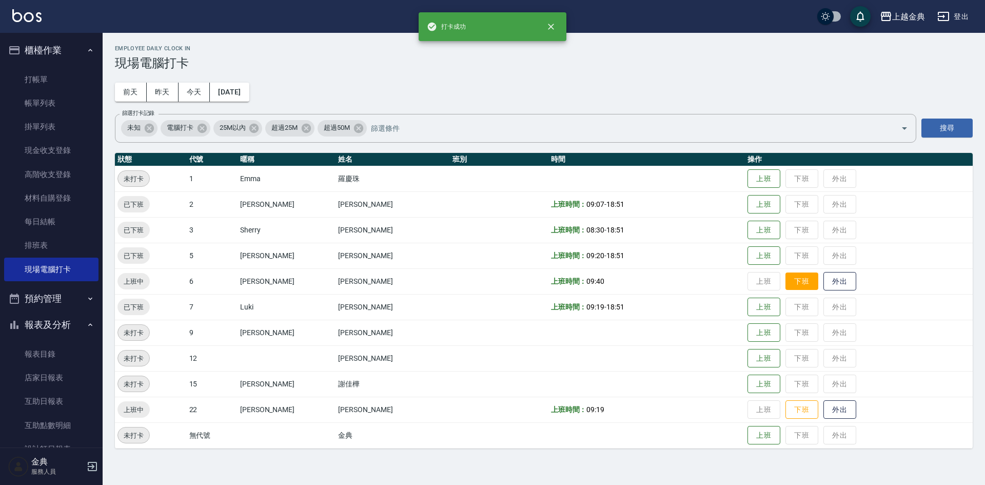
click at [785, 281] on button "下班" at bounding box center [801, 281] width 33 height 18
click at [785, 408] on button "下班" at bounding box center [801, 410] width 33 height 18
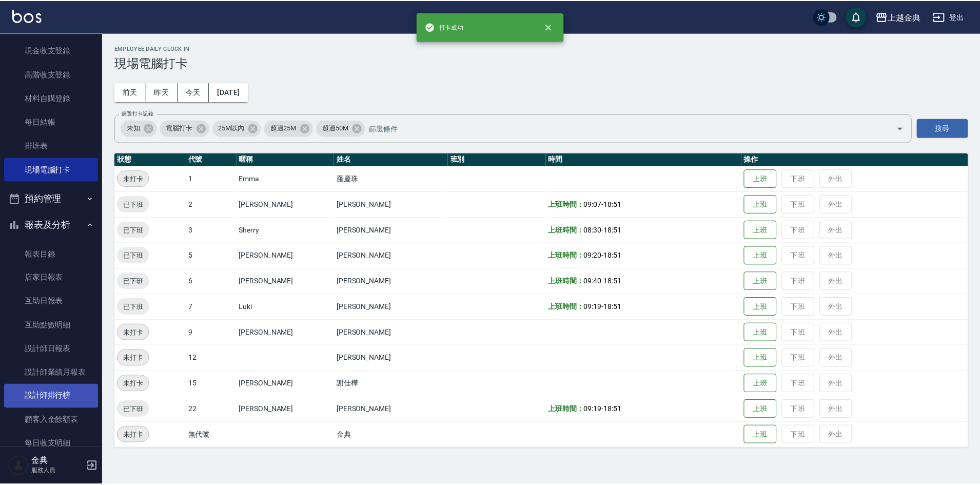
scroll to position [103, 0]
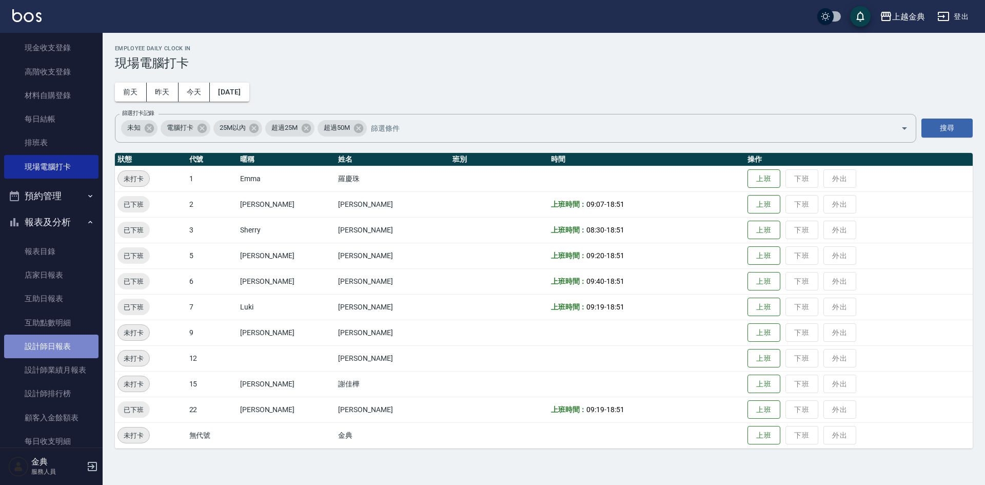
click at [52, 343] on link "設計師日報表" at bounding box center [51, 346] width 94 height 24
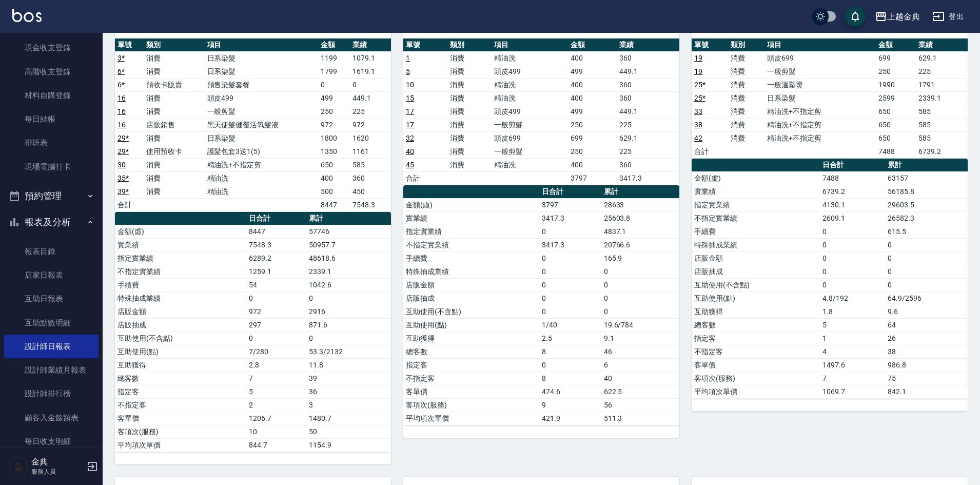
scroll to position [359, 0]
